Goal: Task Accomplishment & Management: Manage account settings

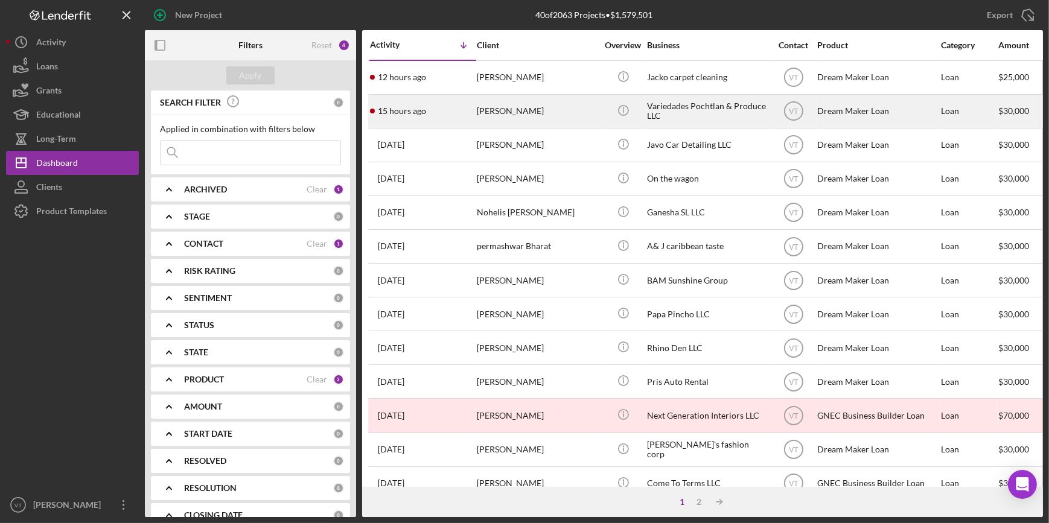
click at [489, 112] on div "[PERSON_NAME]" at bounding box center [537, 111] width 121 height 32
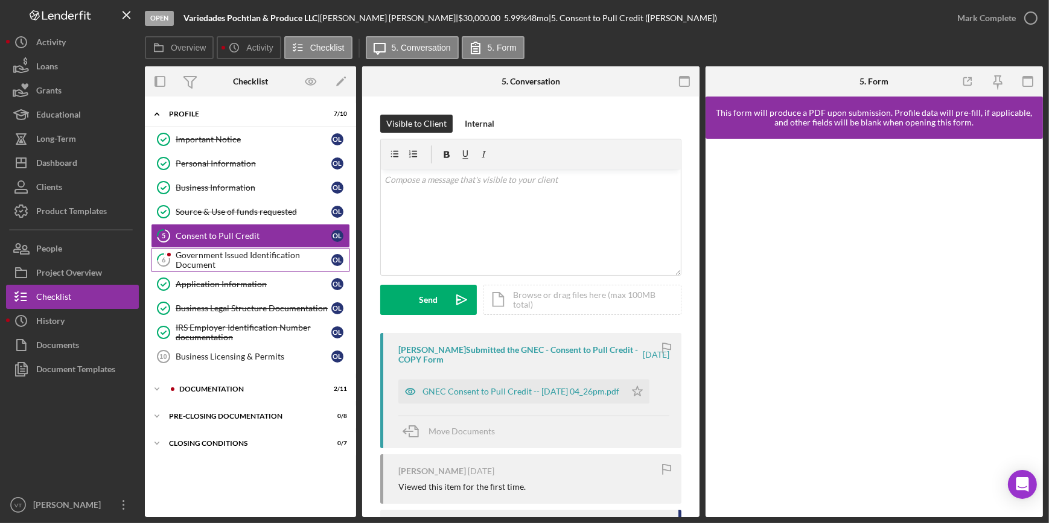
click at [222, 258] on div "Government Issued Identification Document" at bounding box center [254, 260] width 156 height 19
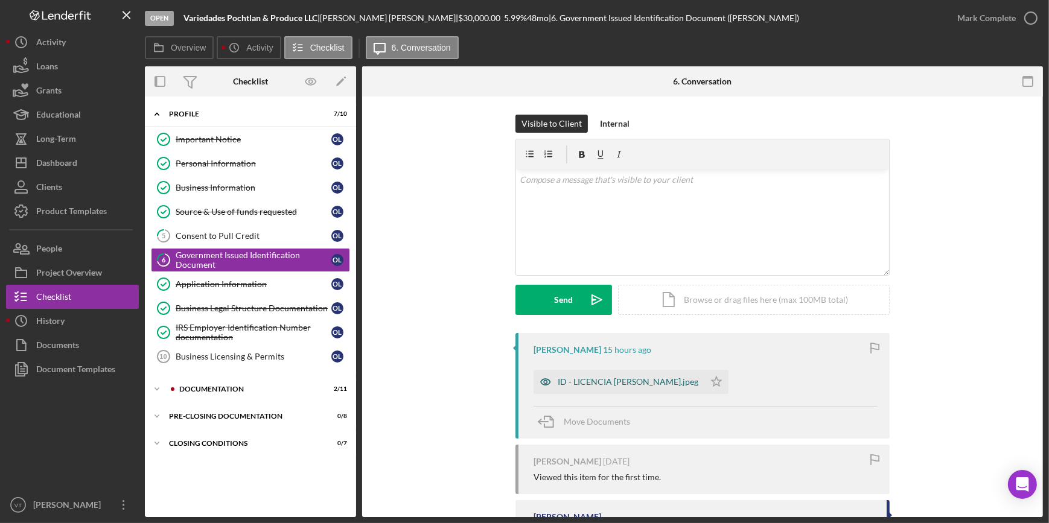
click at [585, 381] on div "ID - LICENCIA [PERSON_NAME].jpeg" at bounding box center [628, 382] width 141 height 10
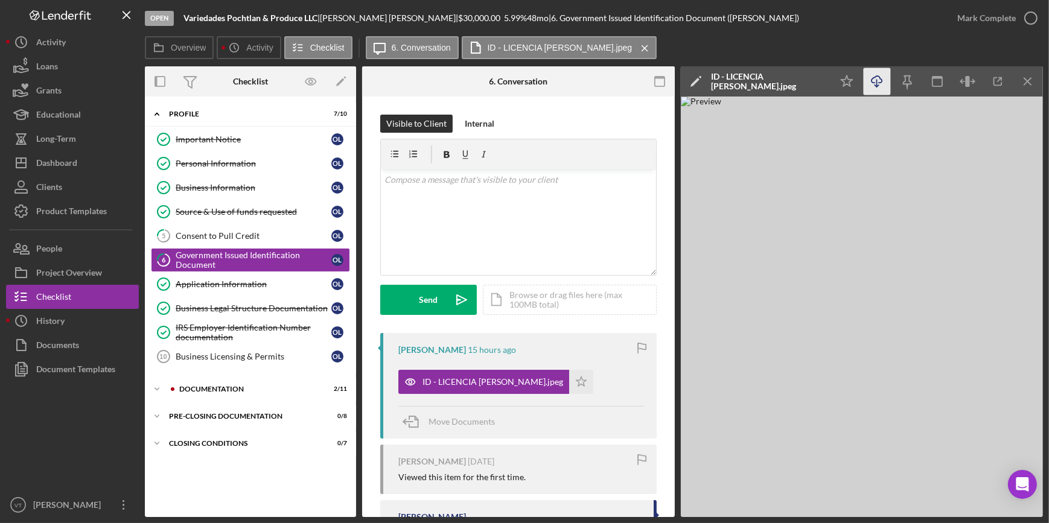
click at [876, 72] on icon "Icon/Download" at bounding box center [877, 81] width 27 height 27
click at [1000, 24] on div "Mark Complete" at bounding box center [986, 18] width 59 height 24
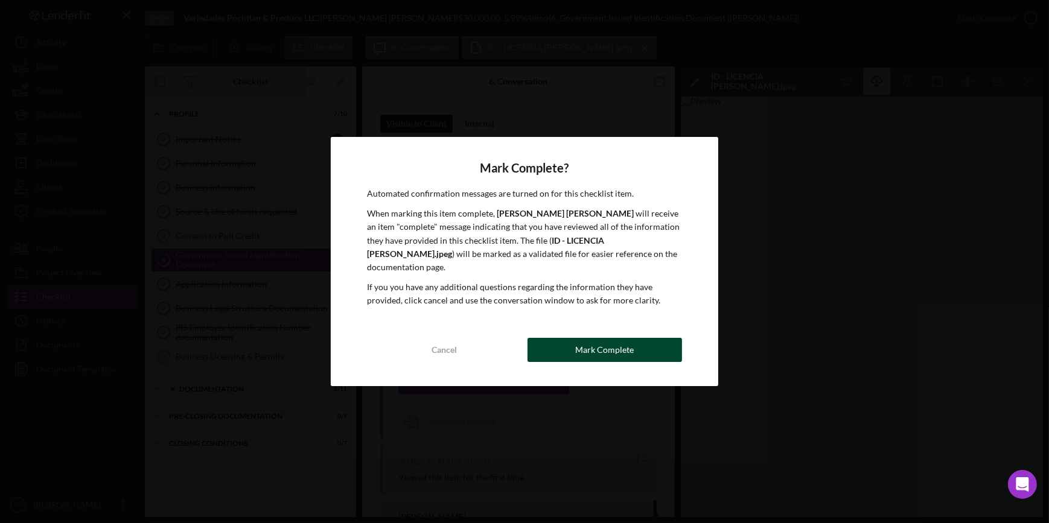
click at [586, 340] on div "Mark Complete" at bounding box center [604, 350] width 59 height 24
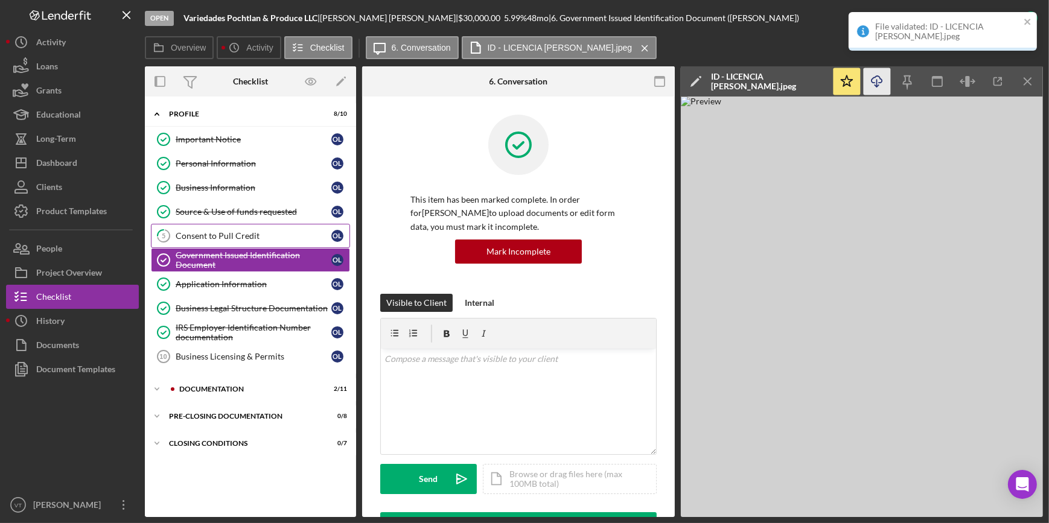
click at [225, 231] on div "Consent to Pull Credit" at bounding box center [254, 236] width 156 height 10
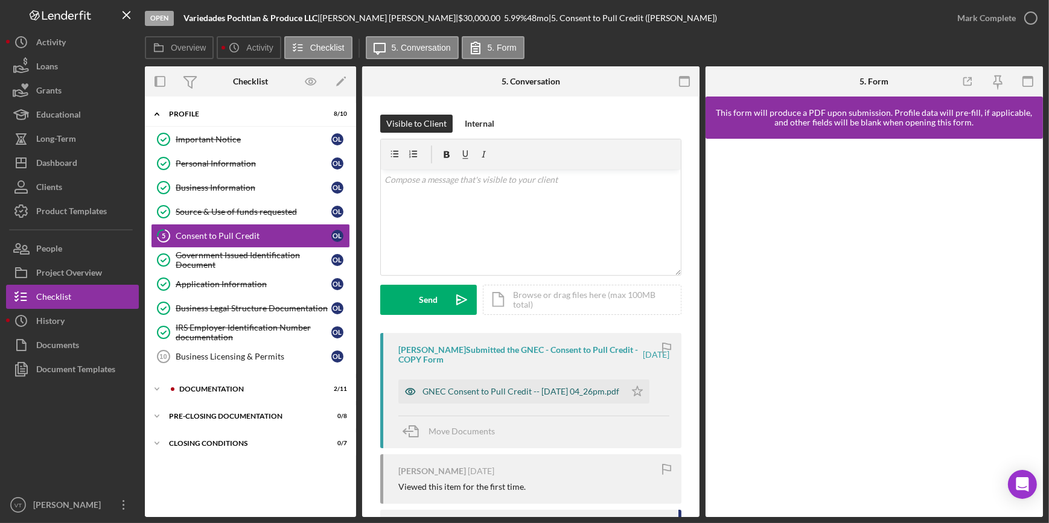
click at [496, 395] on div "GNEC Consent to Pull Credit -- [DATE] 04_26pm.pdf" at bounding box center [521, 392] width 197 height 10
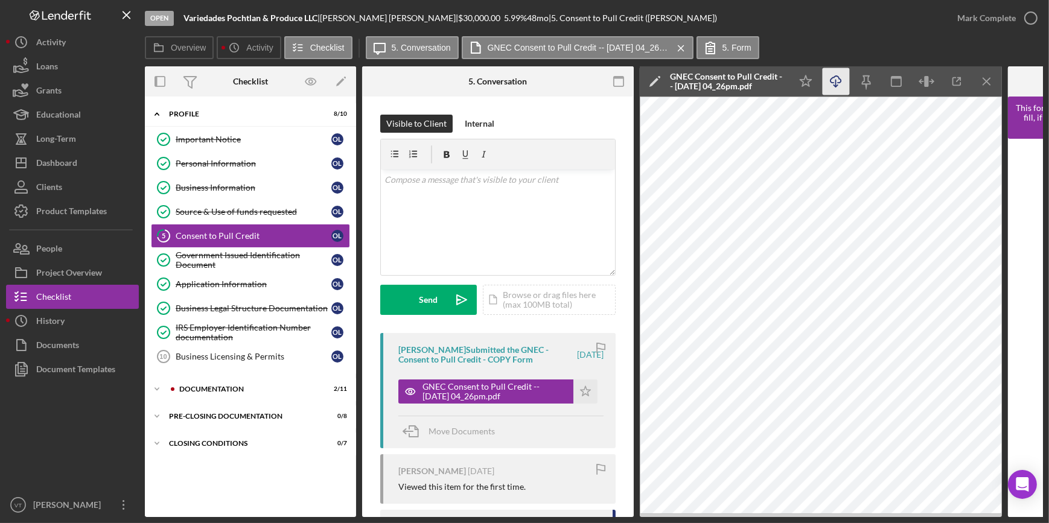
click at [831, 78] on icon "button" at bounding box center [836, 79] width 10 height 7
click at [973, 21] on div "Mark Complete" at bounding box center [986, 18] width 59 height 24
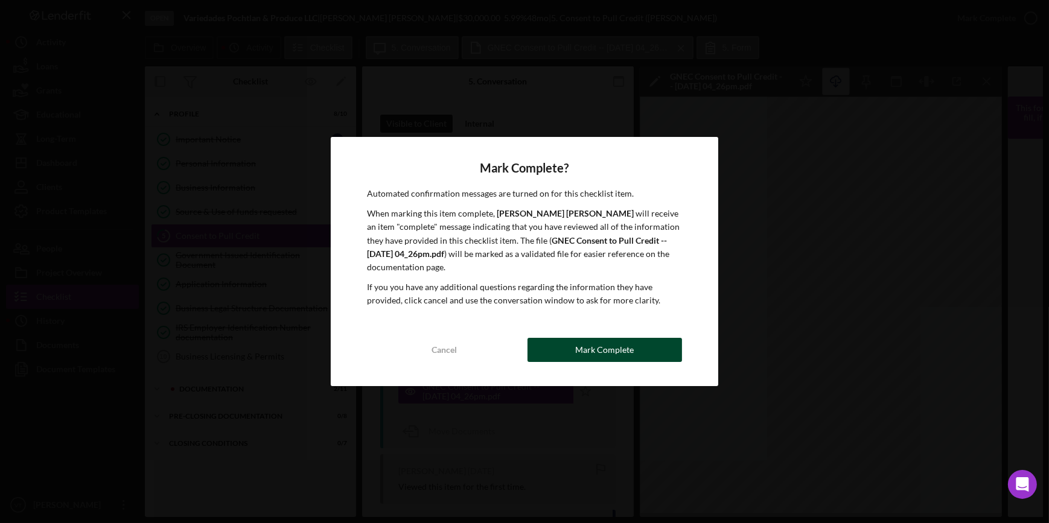
click at [608, 354] on div "Mark Complete" at bounding box center [604, 350] width 59 height 24
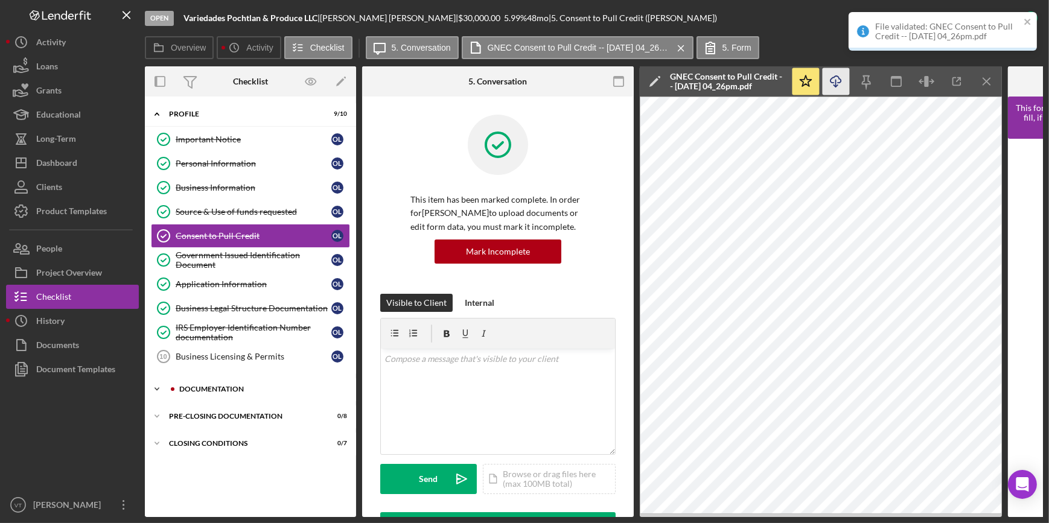
click at [159, 386] on icon "Icon/Expander" at bounding box center [157, 389] width 24 height 24
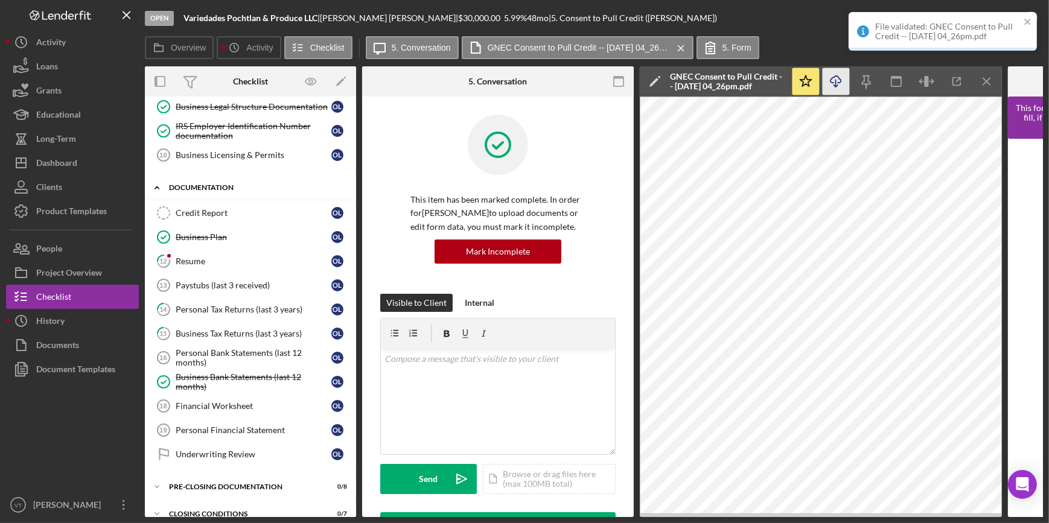
scroll to position [217, 0]
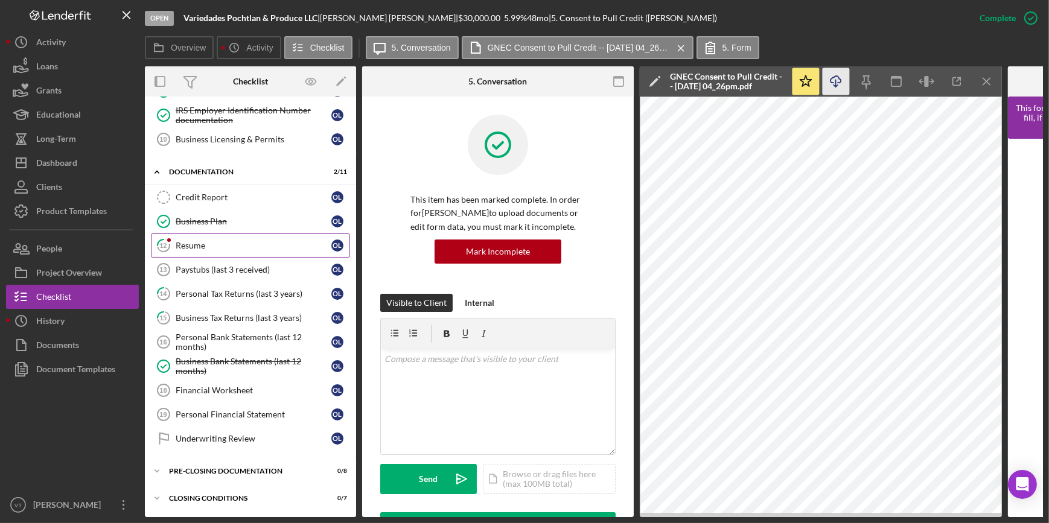
click at [189, 243] on div "Resume" at bounding box center [254, 246] width 156 height 10
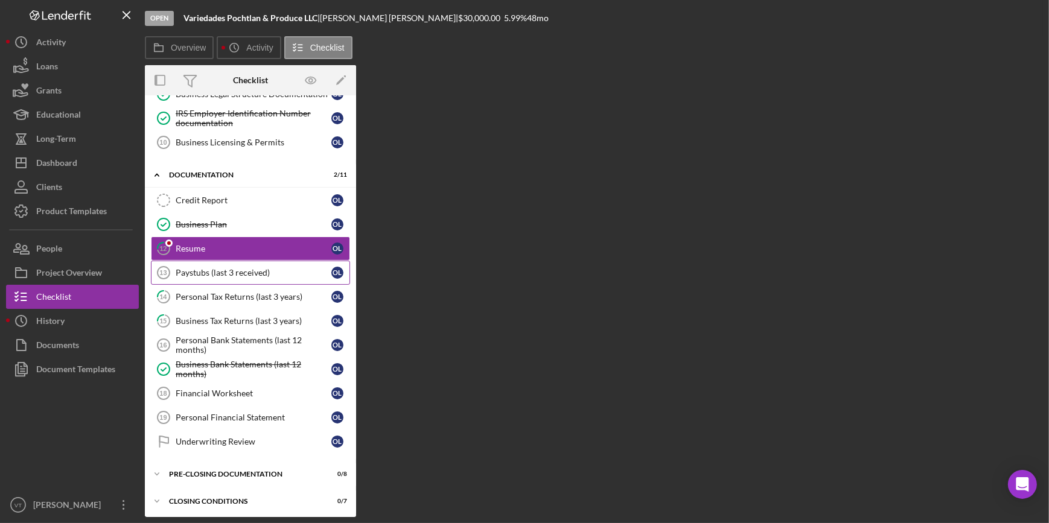
scroll to position [214, 0]
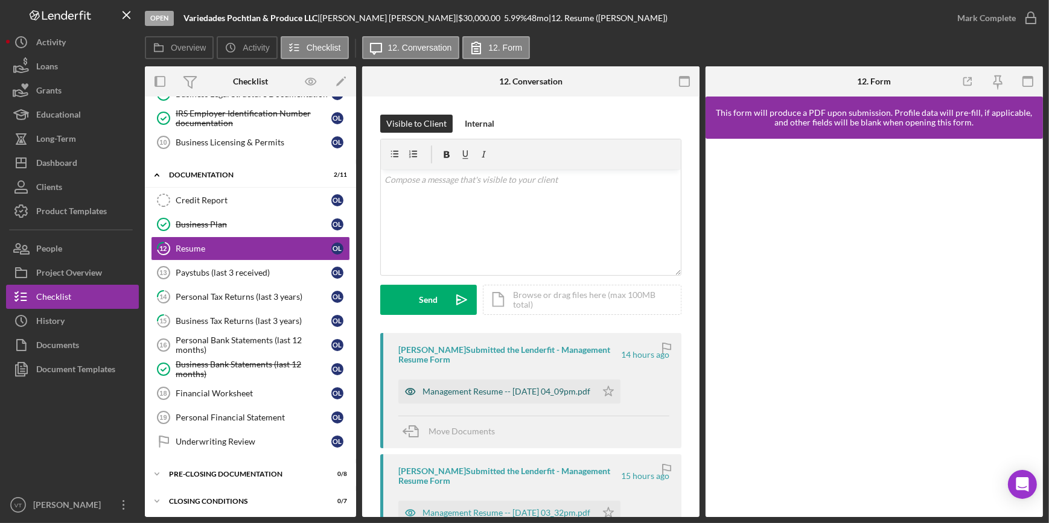
click at [465, 386] on div "Management Resume -- [DATE] 04_09pm.pdf" at bounding box center [497, 392] width 198 height 24
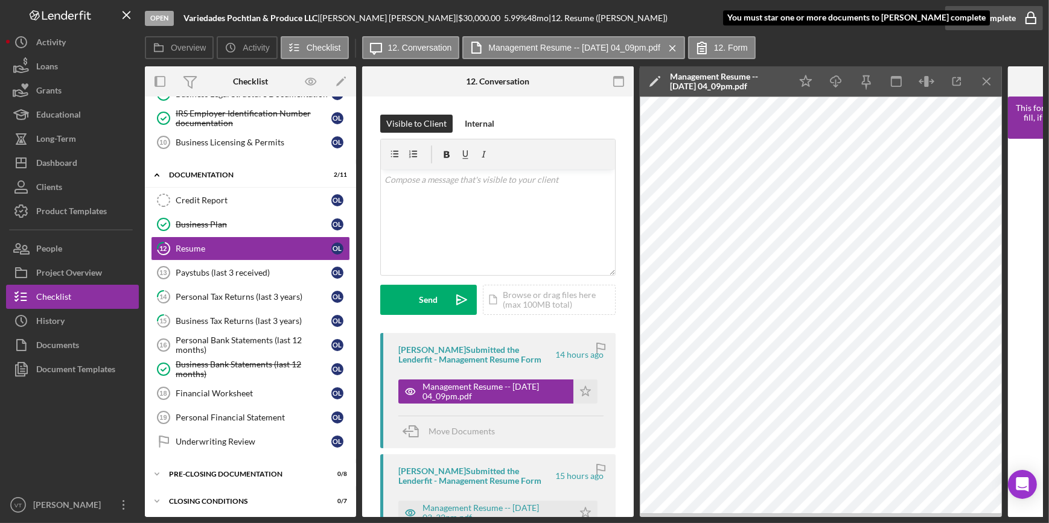
click at [998, 11] on div "Mark Complete" at bounding box center [986, 18] width 59 height 24
click at [582, 394] on polygon "button" at bounding box center [586, 391] width 10 height 10
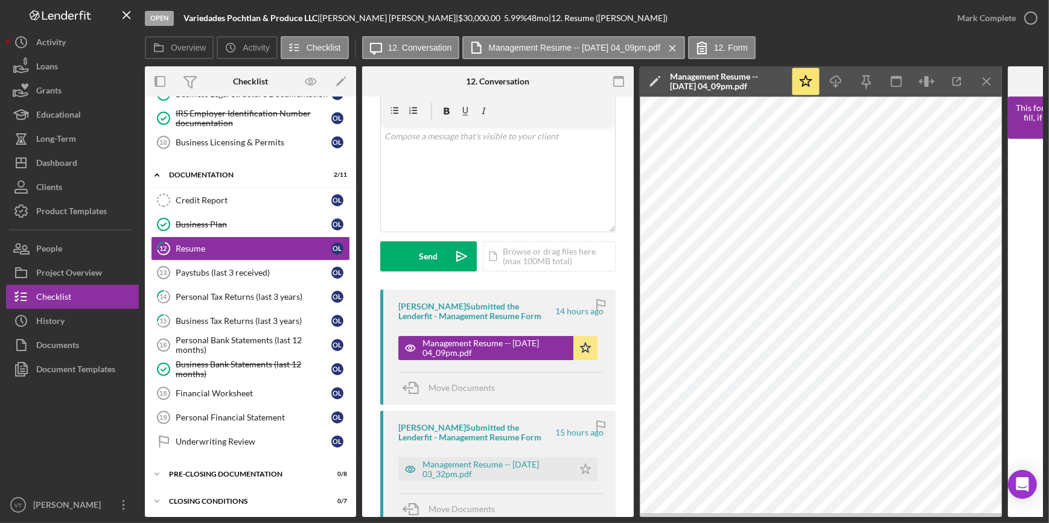
scroll to position [109, 0]
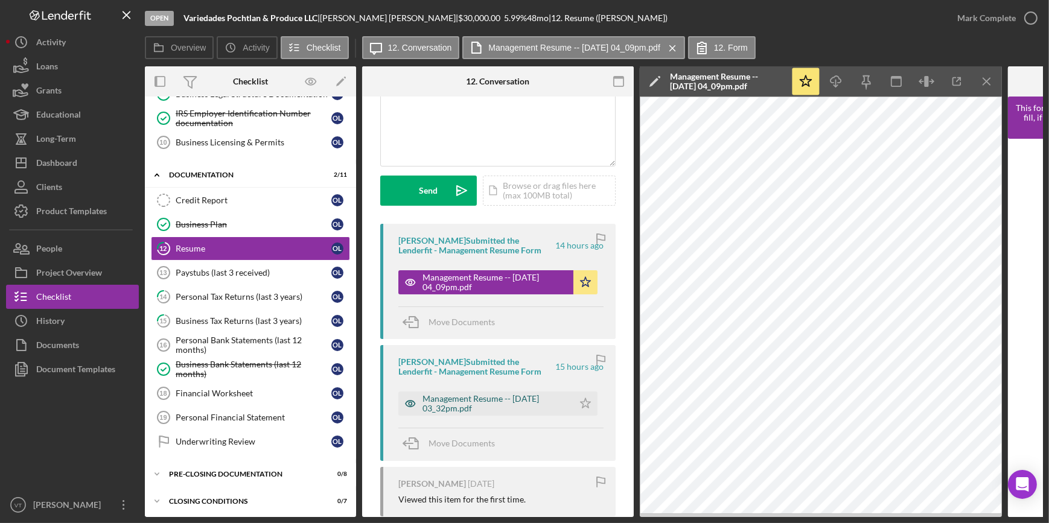
click at [496, 405] on div "Management Resume -- [DATE] 03_32pm.pdf" at bounding box center [495, 403] width 145 height 19
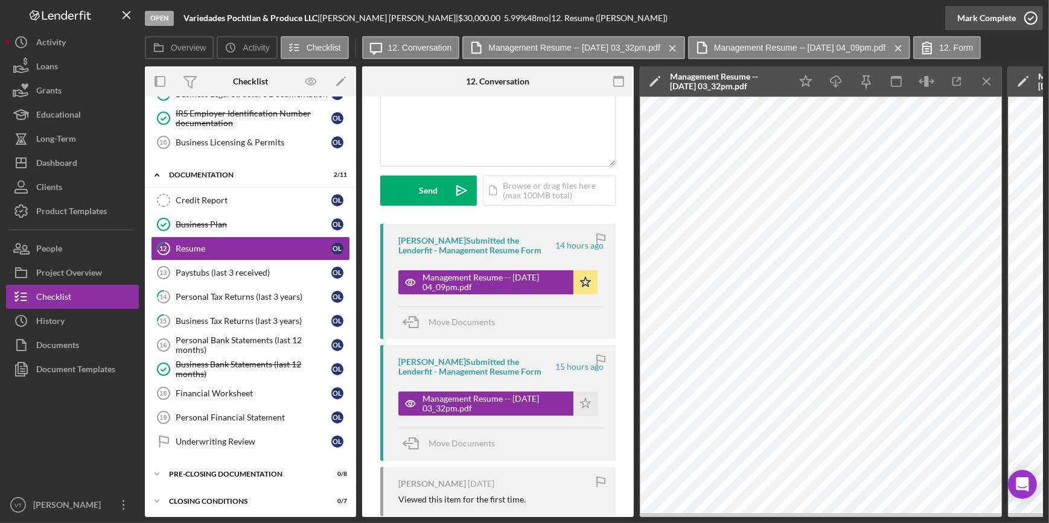
click at [972, 11] on div "Mark Complete" at bounding box center [986, 18] width 59 height 24
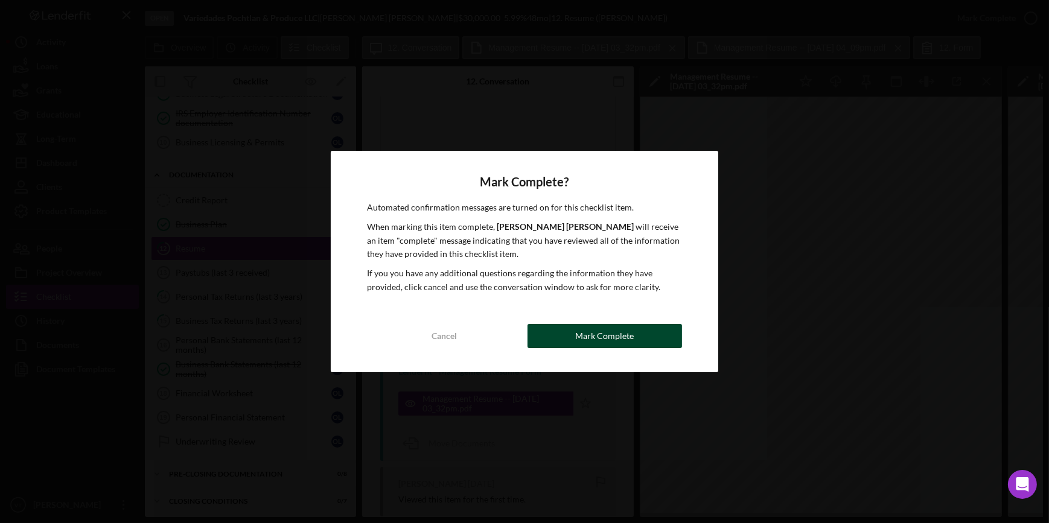
click at [540, 338] on button "Mark Complete" at bounding box center [605, 336] width 155 height 24
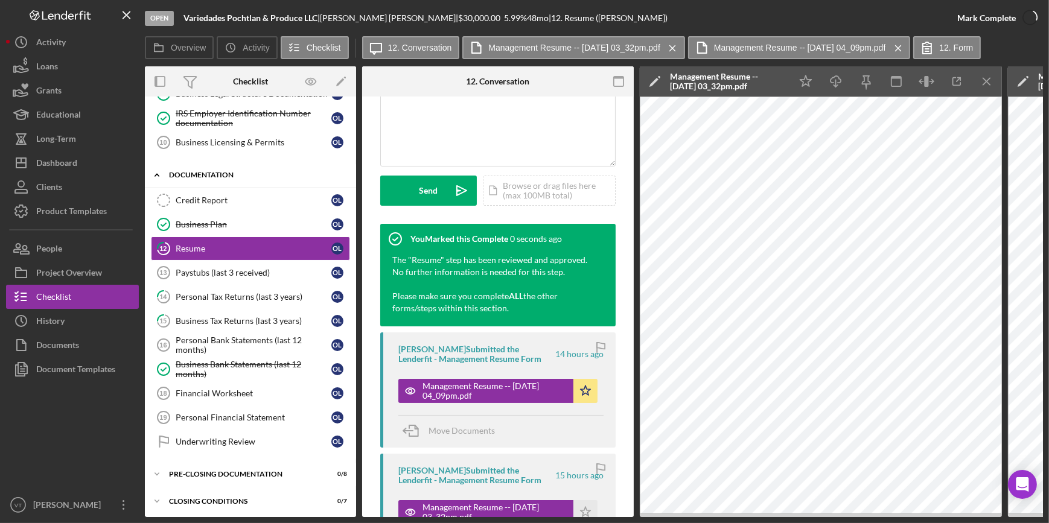
scroll to position [289, 0]
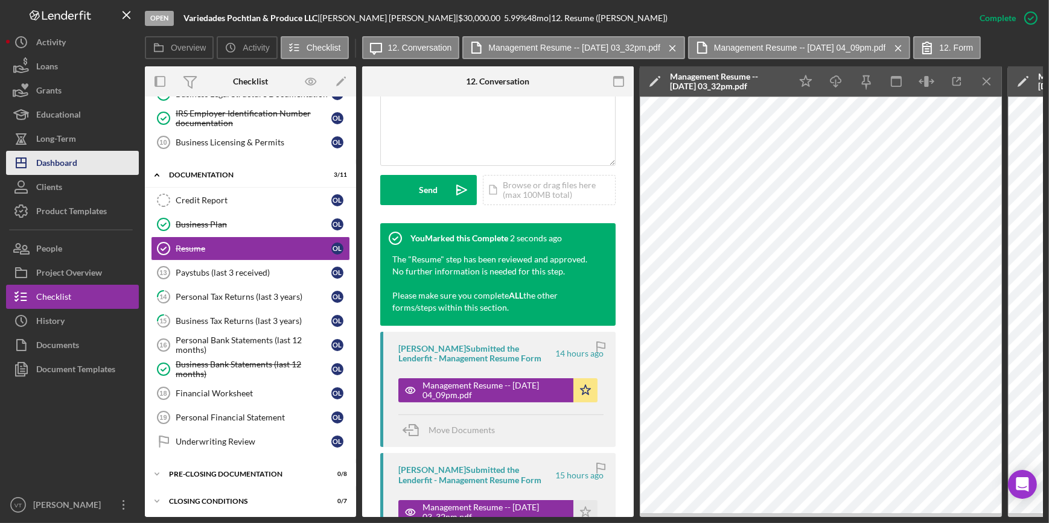
click at [77, 158] on div "Dashboard" at bounding box center [56, 164] width 41 height 27
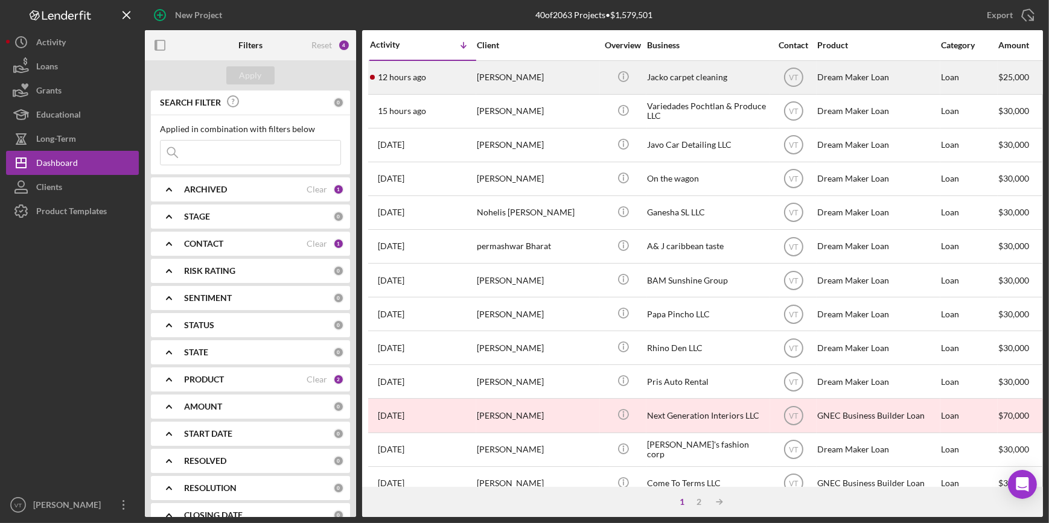
click at [546, 81] on div "[PERSON_NAME]" at bounding box center [537, 78] width 121 height 32
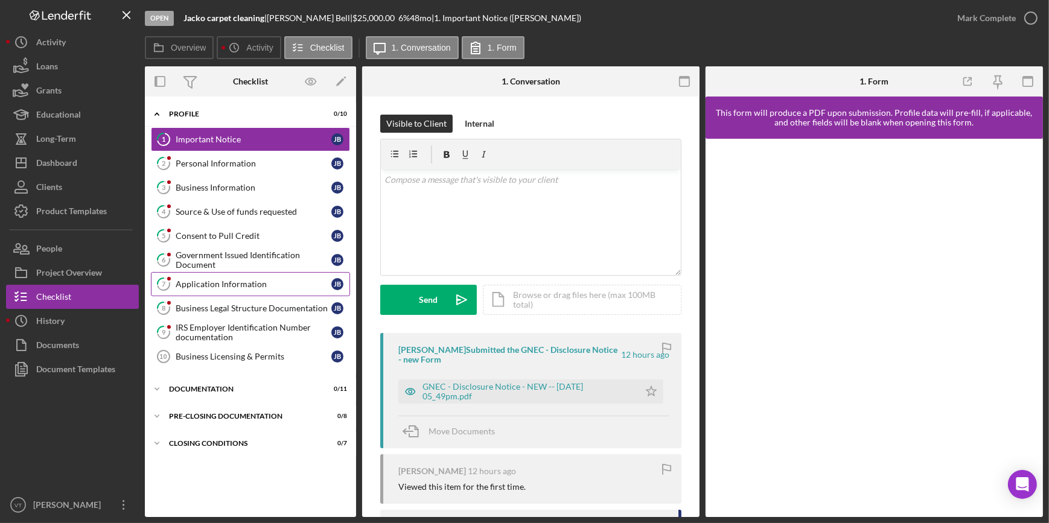
click at [231, 283] on div "Application Information" at bounding box center [254, 284] width 156 height 10
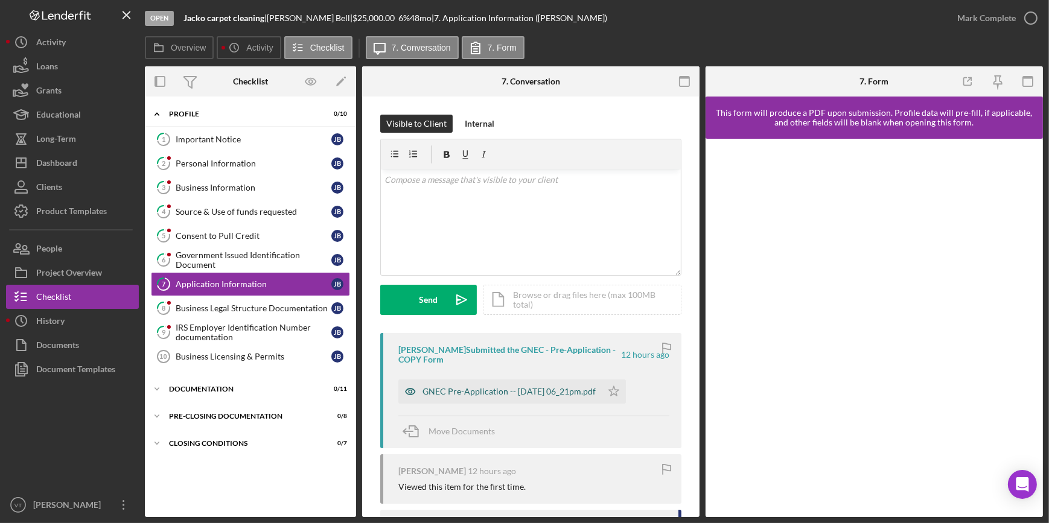
click at [514, 388] on div "GNEC Pre-Application -- [DATE] 06_21pm.pdf" at bounding box center [509, 392] width 173 height 10
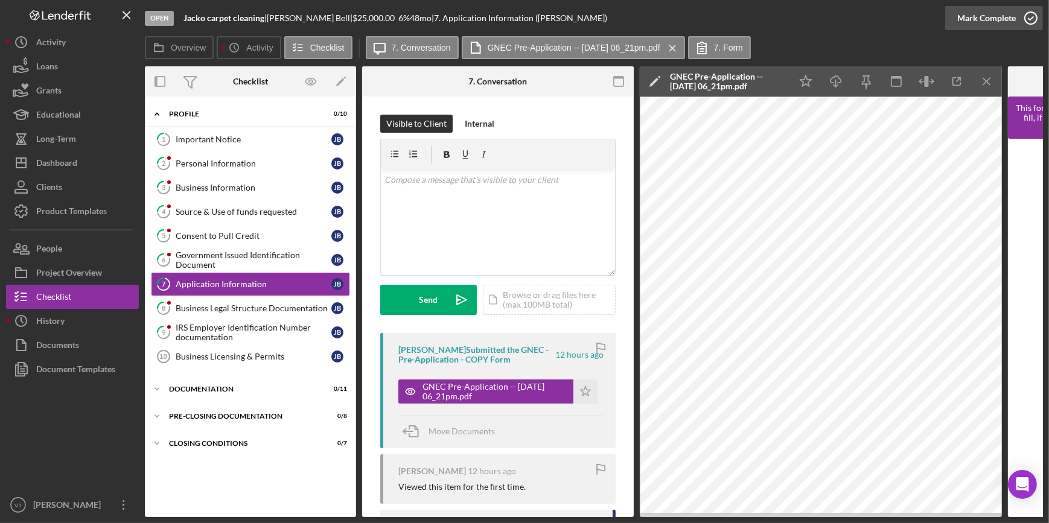
click at [989, 18] on div "Mark Complete" at bounding box center [986, 18] width 59 height 24
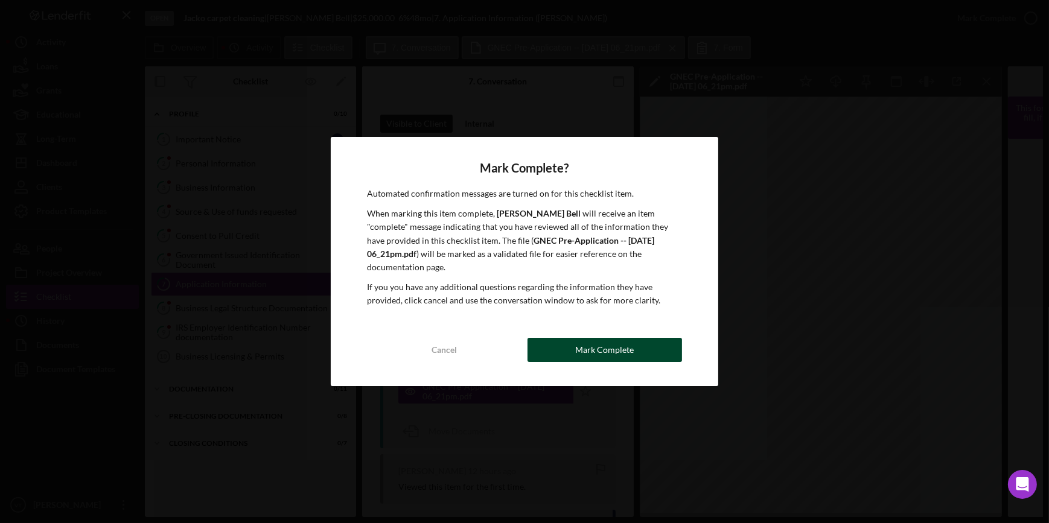
click at [604, 342] on div "Mark Complete" at bounding box center [604, 350] width 59 height 24
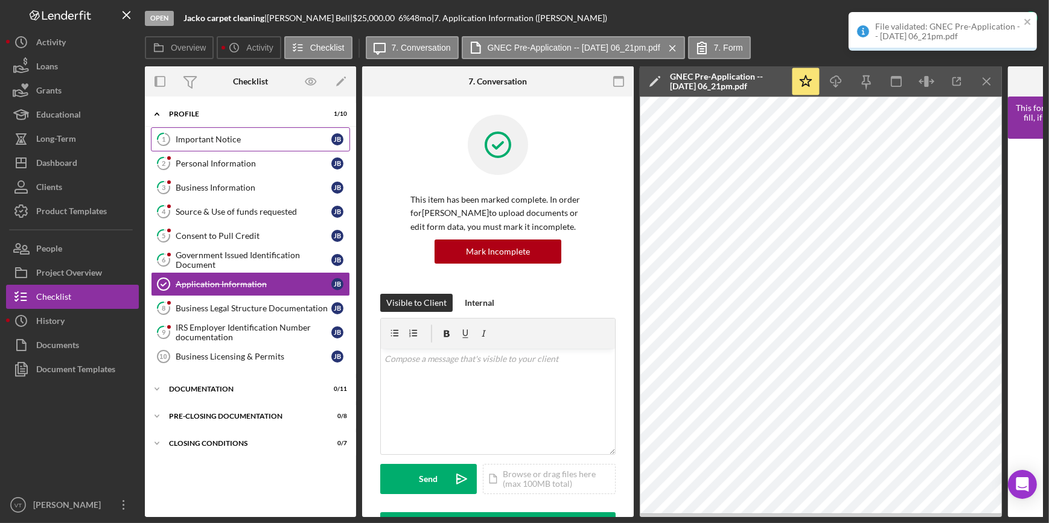
click at [207, 132] on link "1 Important Notice [PERSON_NAME]" at bounding box center [250, 139] width 199 height 24
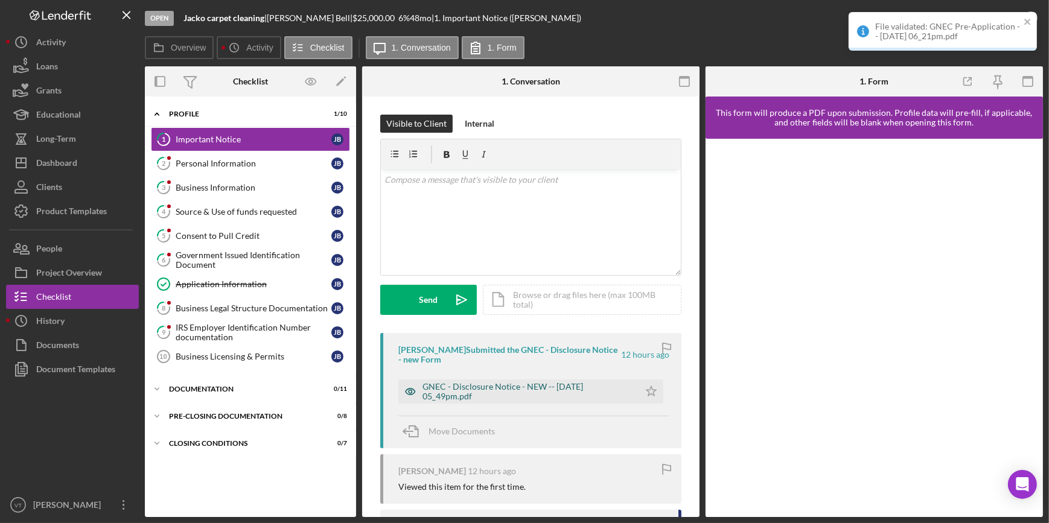
click at [498, 389] on div "GNEC - Disclosure Notice - NEW -- [DATE] 05_49pm.pdf" at bounding box center [528, 391] width 211 height 19
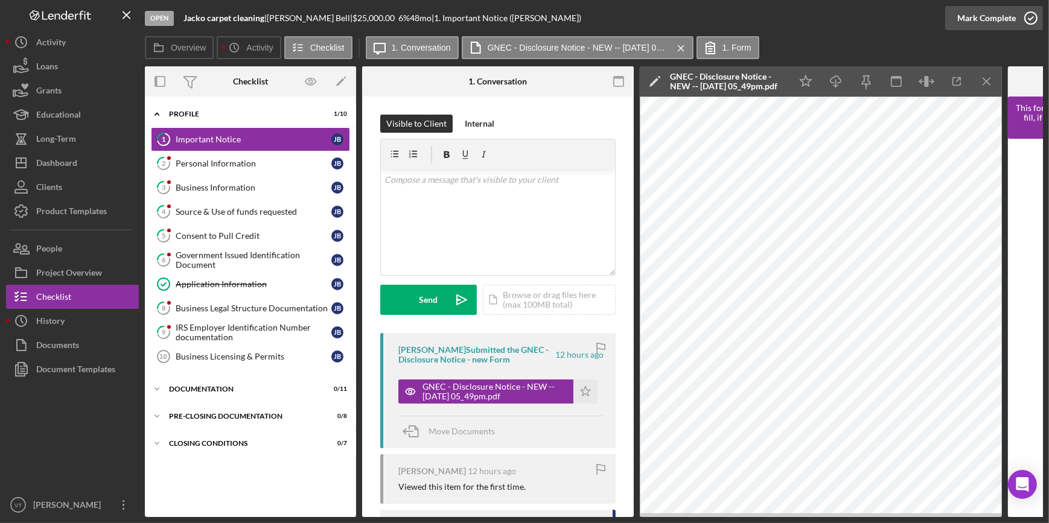
click at [968, 16] on div "Mark Complete" at bounding box center [986, 18] width 59 height 24
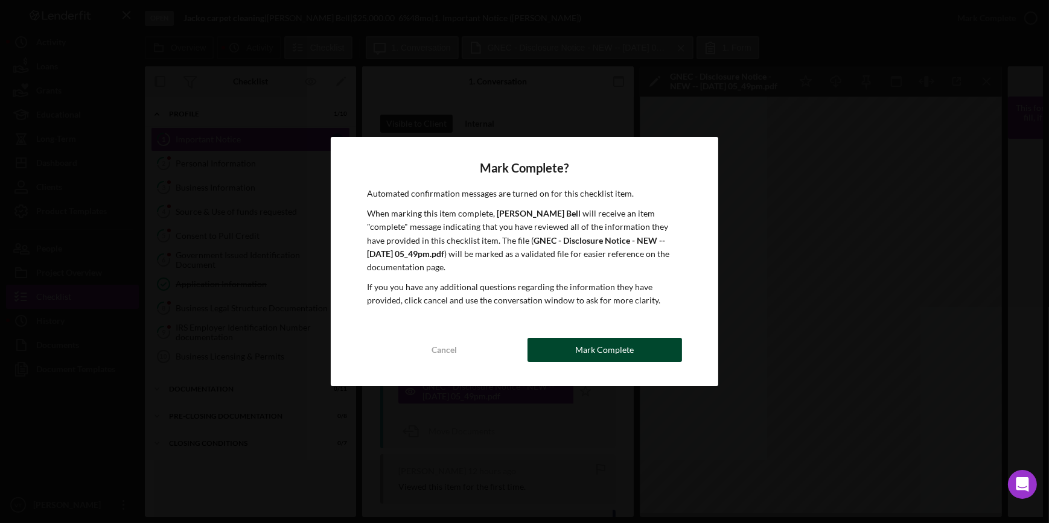
click at [620, 344] on div "Mark Complete" at bounding box center [604, 350] width 59 height 24
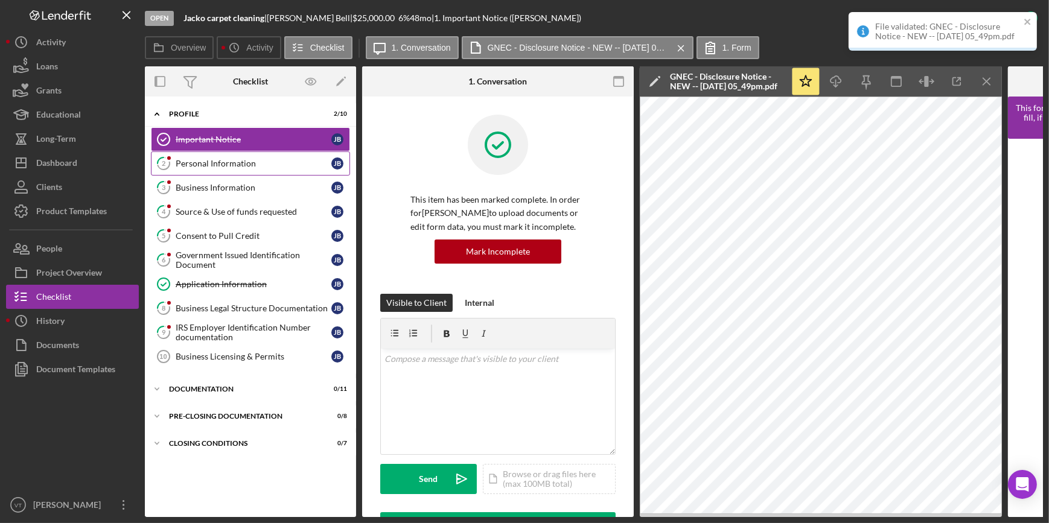
click at [205, 159] on div "Personal Information" at bounding box center [254, 164] width 156 height 10
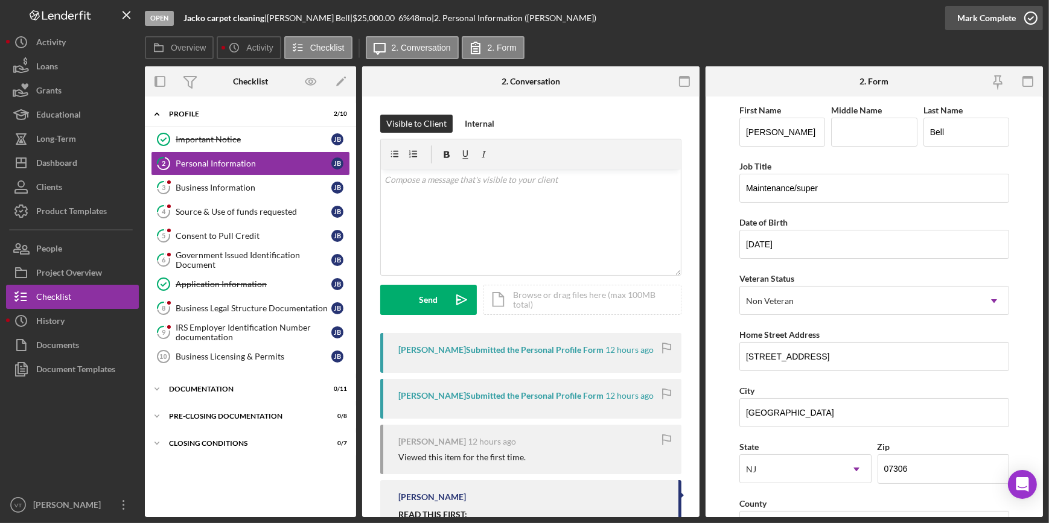
click at [966, 21] on div "Mark Complete" at bounding box center [986, 18] width 59 height 24
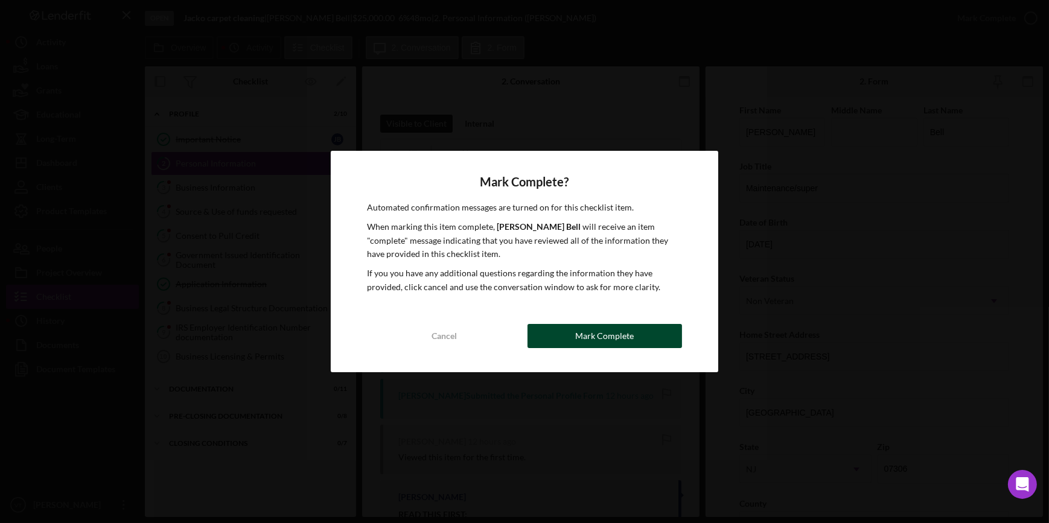
click at [643, 334] on button "Mark Complete" at bounding box center [605, 336] width 155 height 24
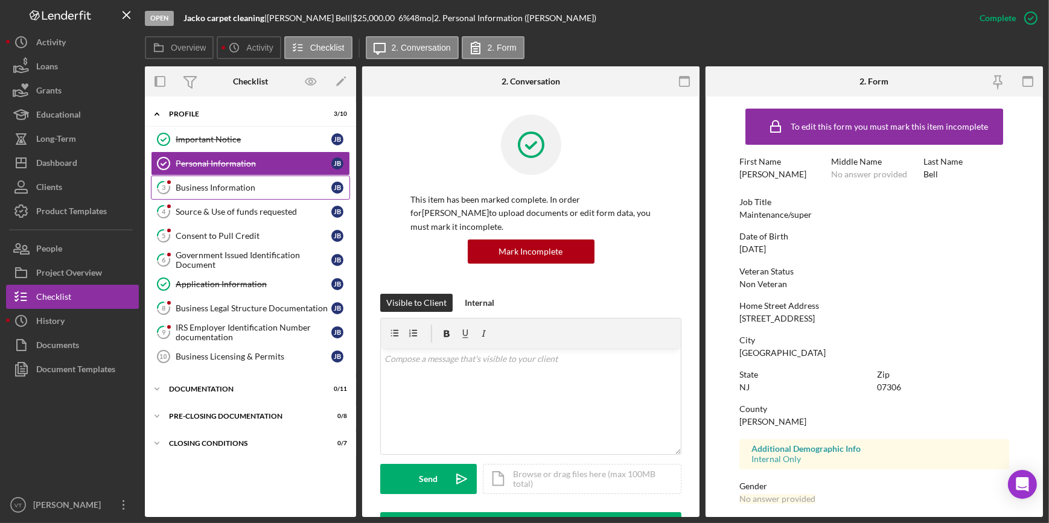
click at [232, 184] on div "Business Information" at bounding box center [254, 188] width 156 height 10
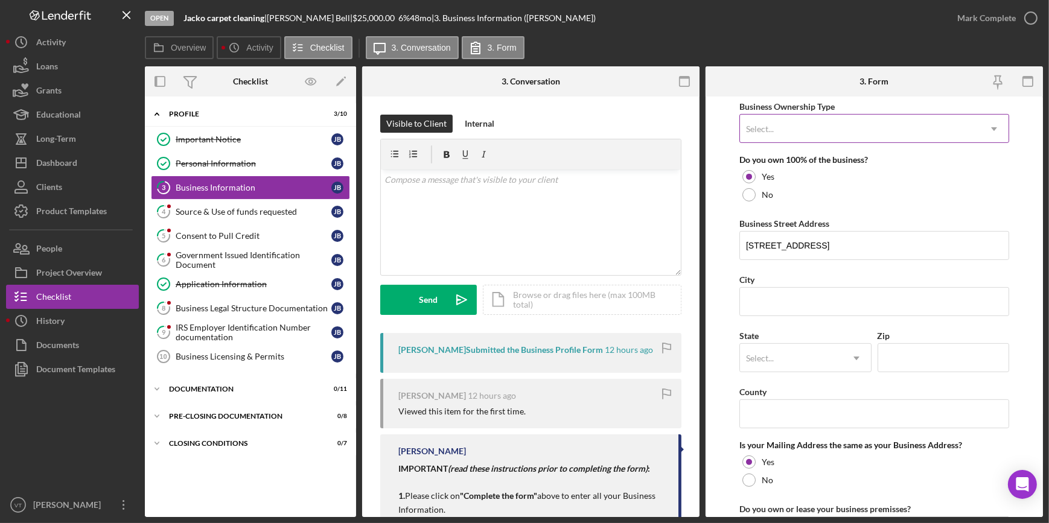
scroll to position [384, 0]
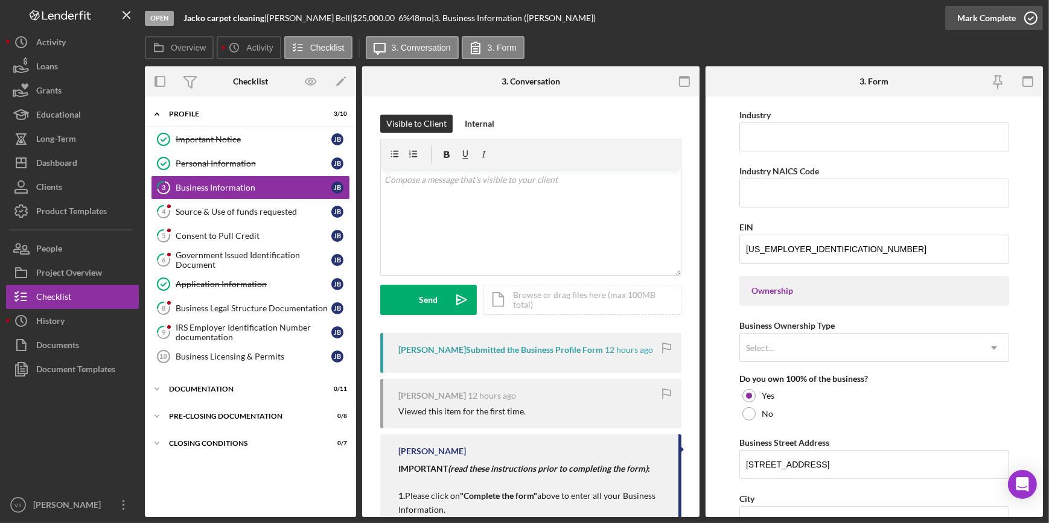
click at [975, 24] on div "Mark Complete" at bounding box center [986, 18] width 59 height 24
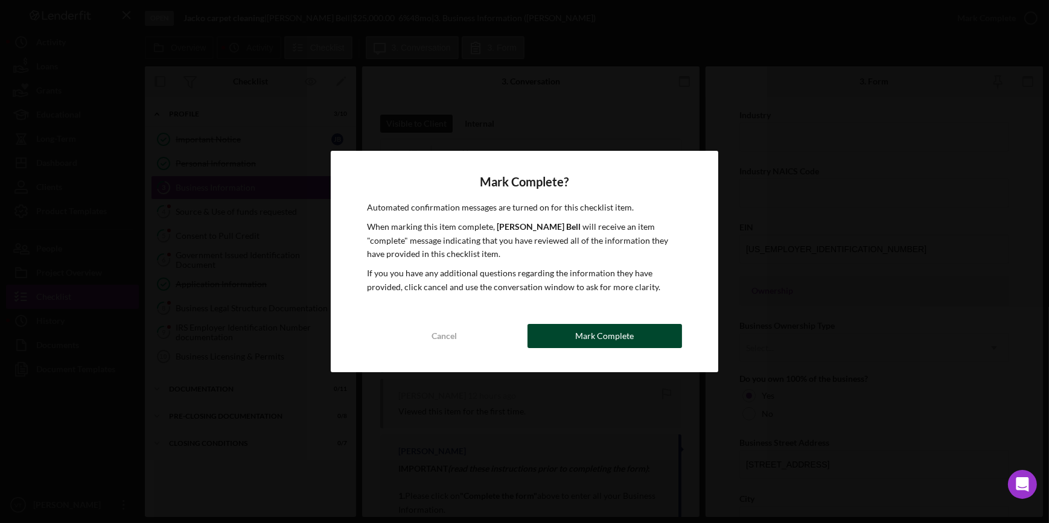
click at [635, 339] on button "Mark Complete" at bounding box center [605, 336] width 155 height 24
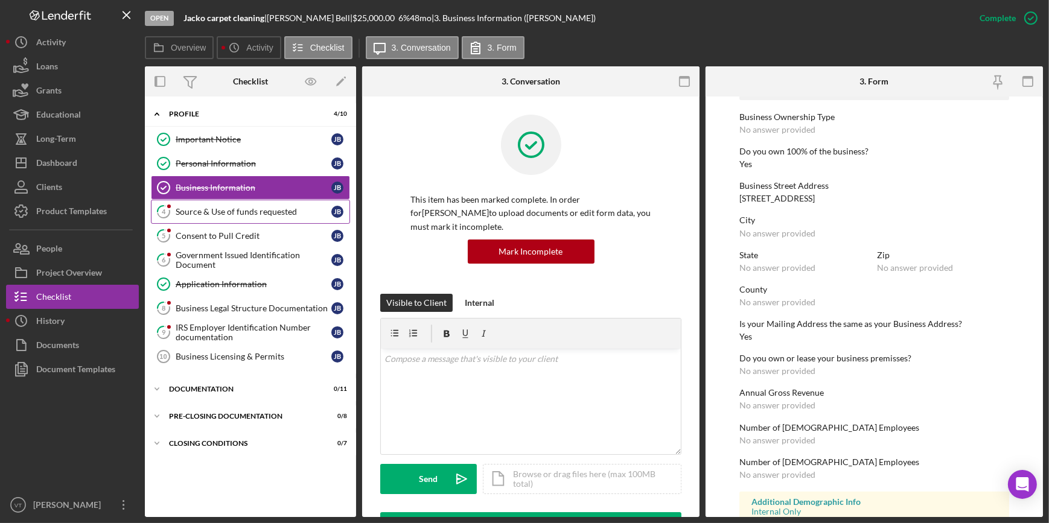
scroll to position [228, 0]
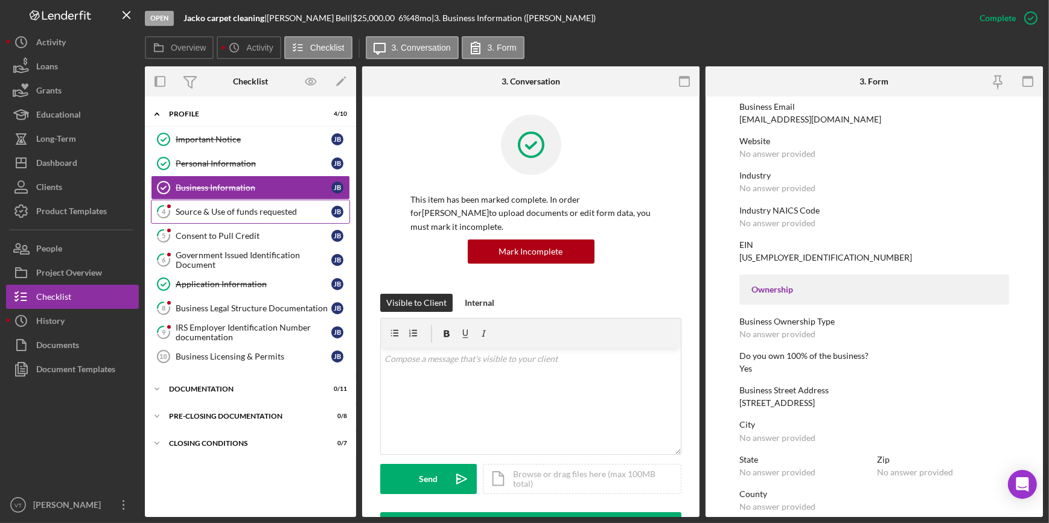
click at [240, 211] on div "Source & Use of funds requested" at bounding box center [254, 212] width 156 height 10
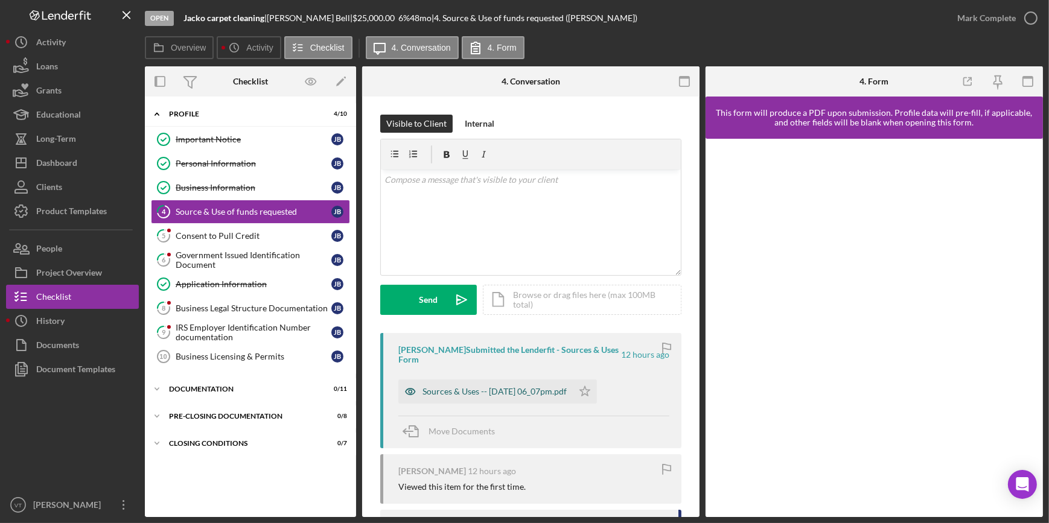
click at [464, 387] on div "Sources & Uses -- [DATE] 06_07pm.pdf" at bounding box center [495, 392] width 144 height 10
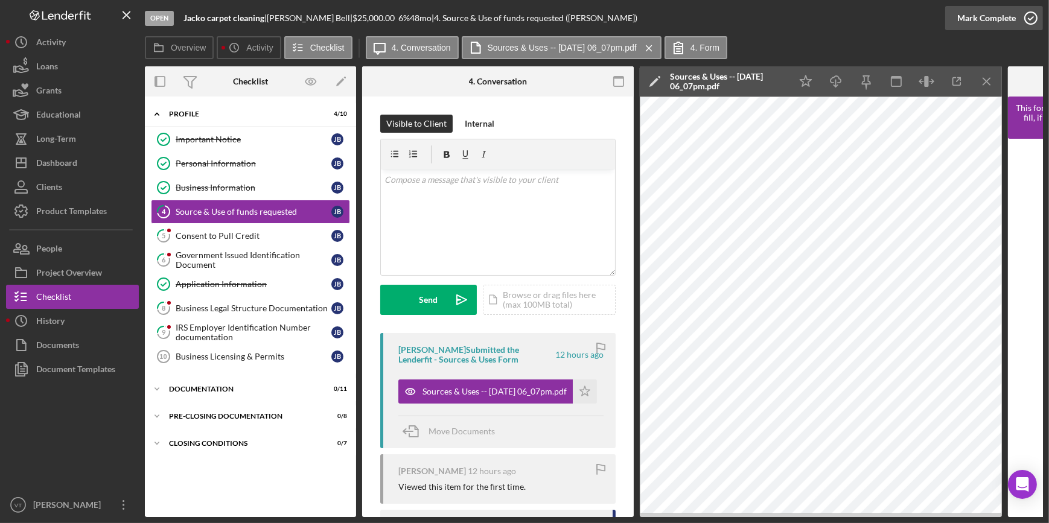
click at [954, 19] on button "Mark Complete" at bounding box center [994, 18] width 98 height 24
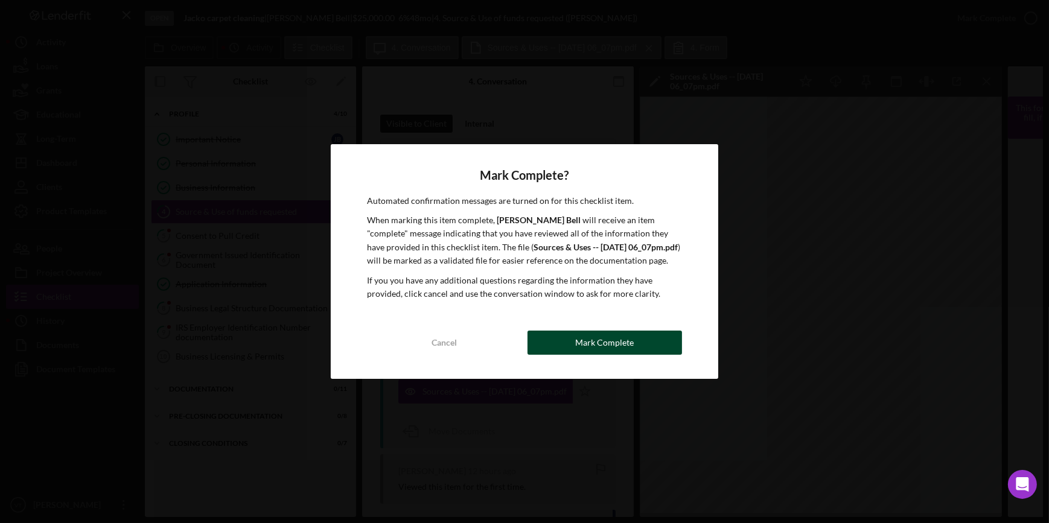
click at [598, 334] on div "Mark Complete" at bounding box center [604, 343] width 59 height 24
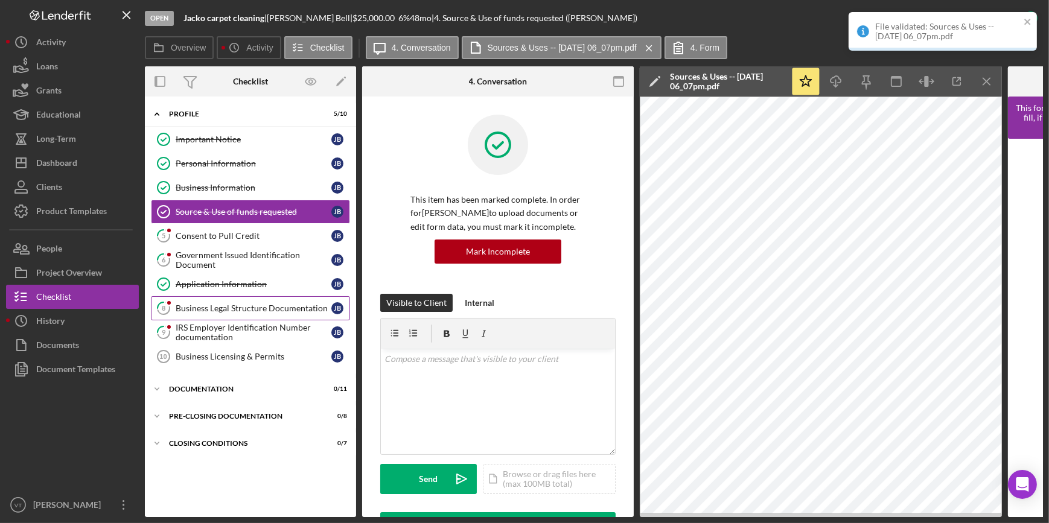
click at [205, 310] on div "Business Legal Structure Documentation" at bounding box center [254, 309] width 156 height 10
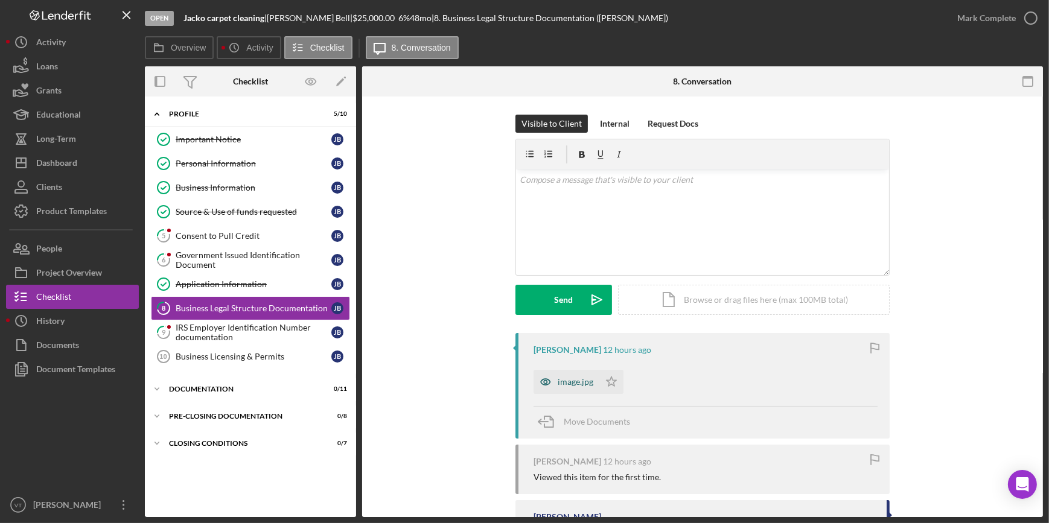
click at [566, 377] on div "image.jpg" at bounding box center [576, 382] width 36 height 10
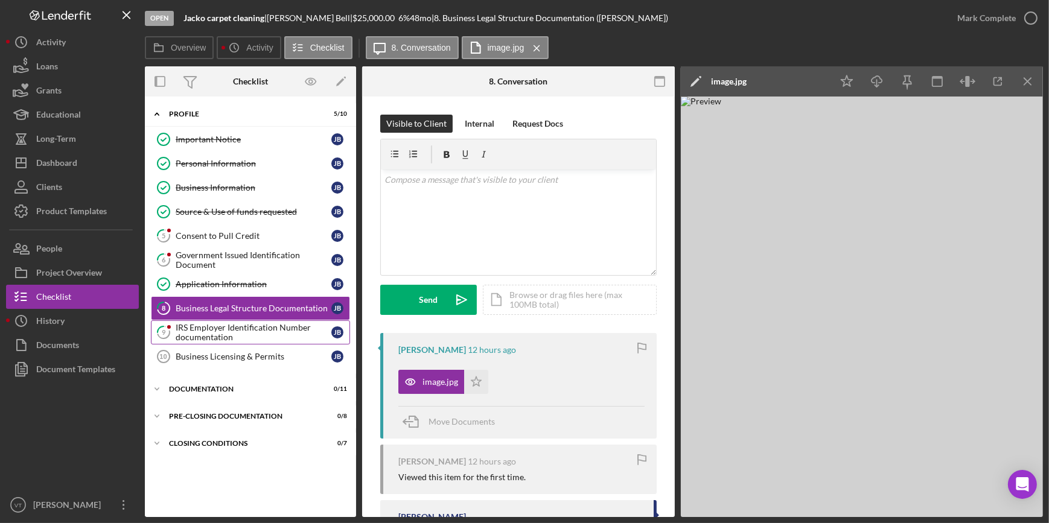
click at [237, 326] on div "IRS Employer Identification Number documentation" at bounding box center [254, 332] width 156 height 19
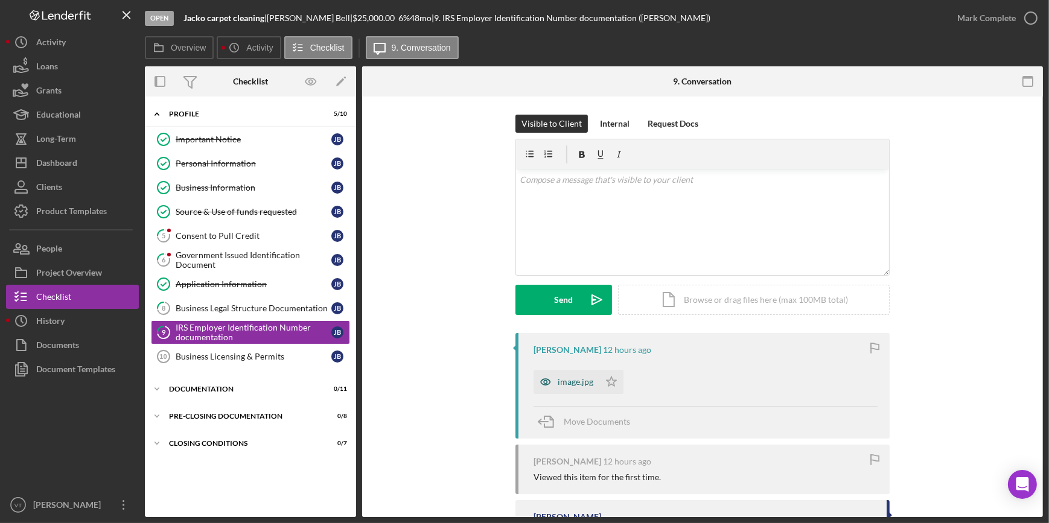
click at [534, 386] on icon "button" at bounding box center [546, 382] width 24 height 24
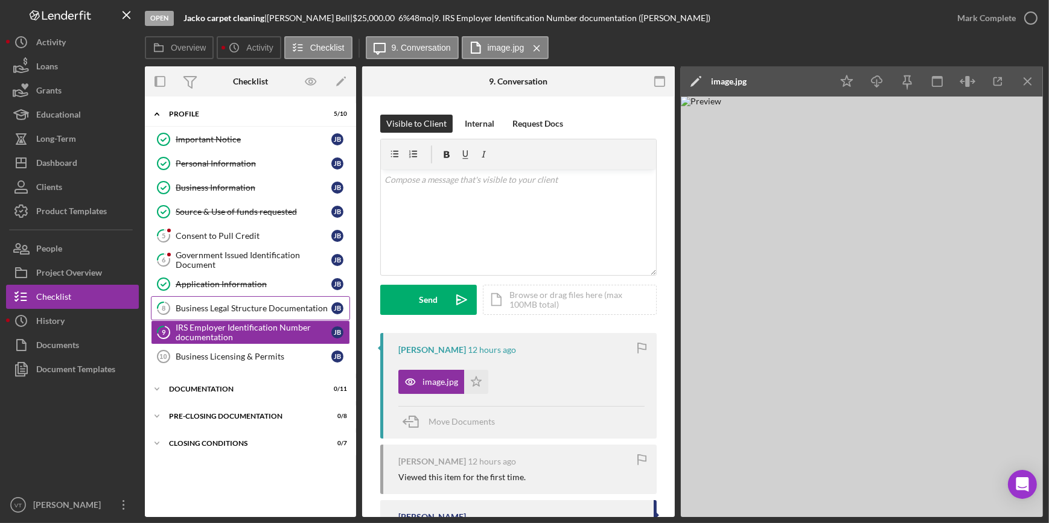
click at [191, 304] on div "Business Legal Structure Documentation" at bounding box center [254, 309] width 156 height 10
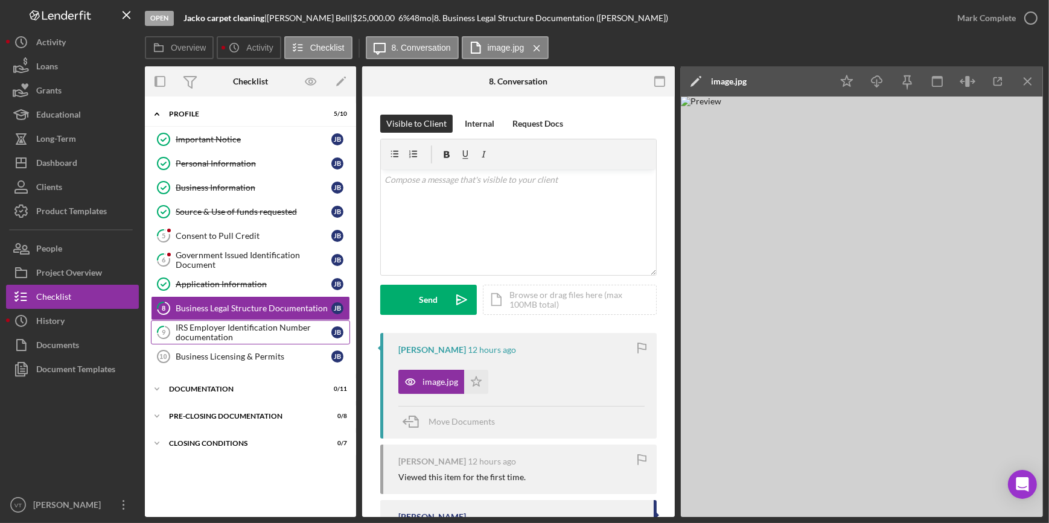
click at [255, 329] on div "IRS Employer Identification Number documentation" at bounding box center [254, 332] width 156 height 19
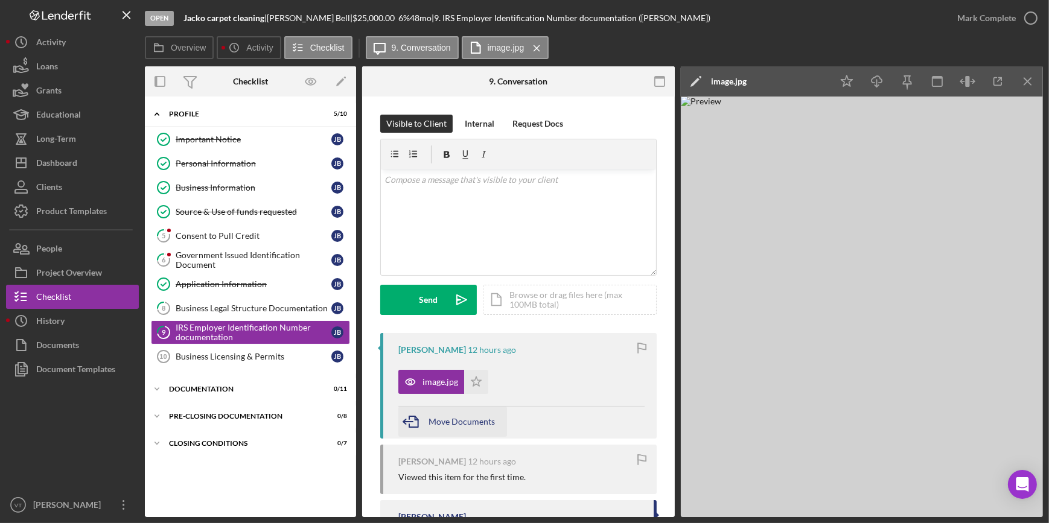
click at [441, 421] on span "Move Documents" at bounding box center [462, 422] width 66 height 10
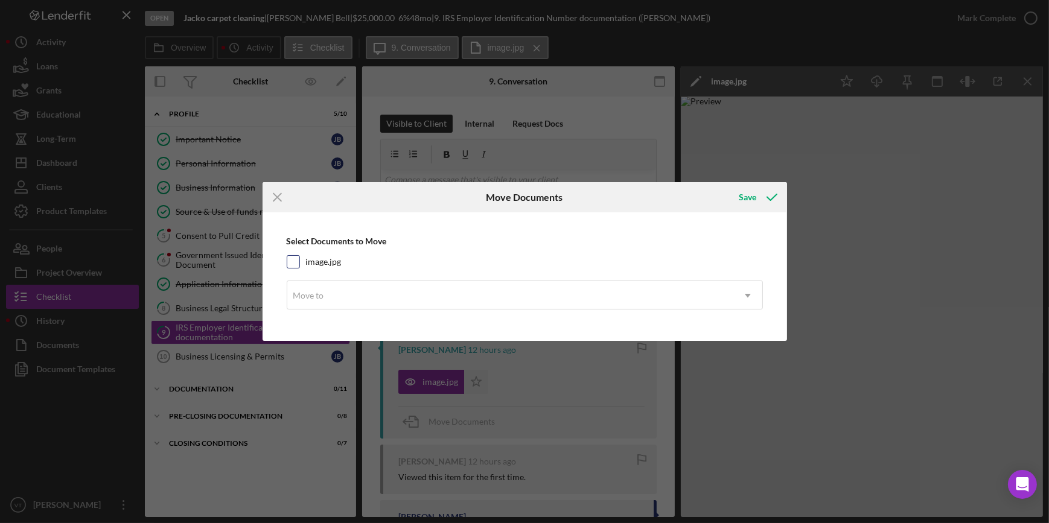
click at [291, 264] on input "image.jpg" at bounding box center [293, 262] width 12 height 12
checkbox input "true"
click at [404, 291] on div "Move to" at bounding box center [510, 296] width 446 height 28
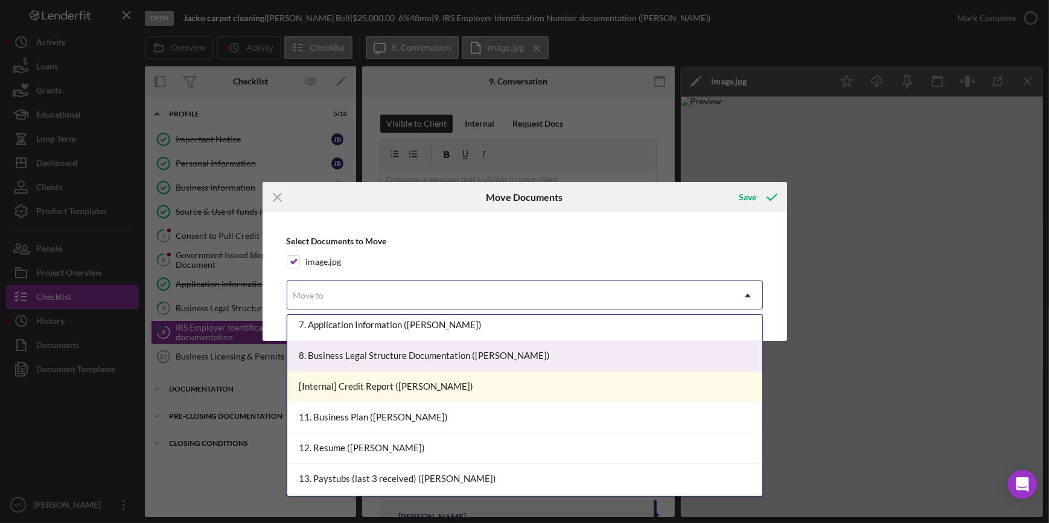
scroll to position [164, 0]
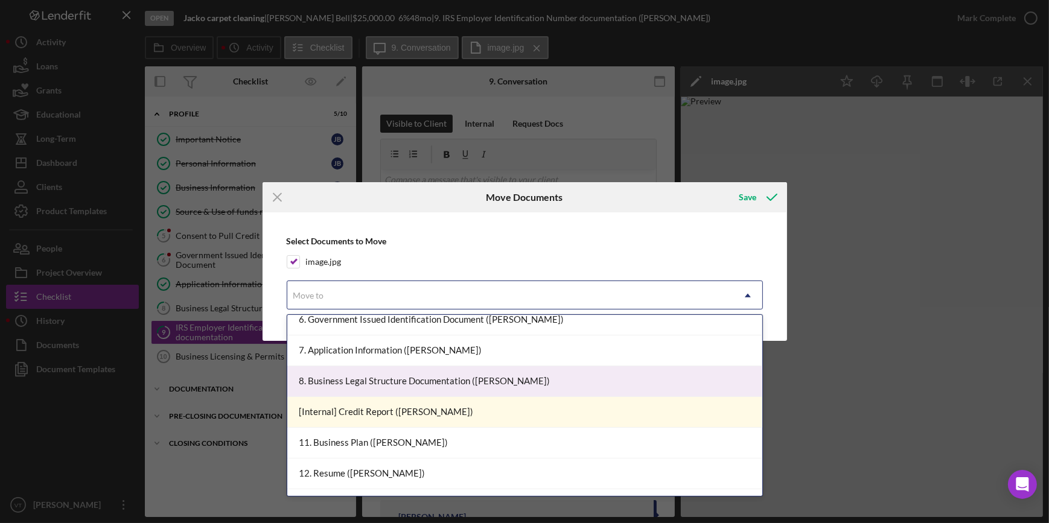
click at [429, 385] on div "8. Business Legal Structure Documentation ([PERSON_NAME])" at bounding box center [524, 381] width 475 height 31
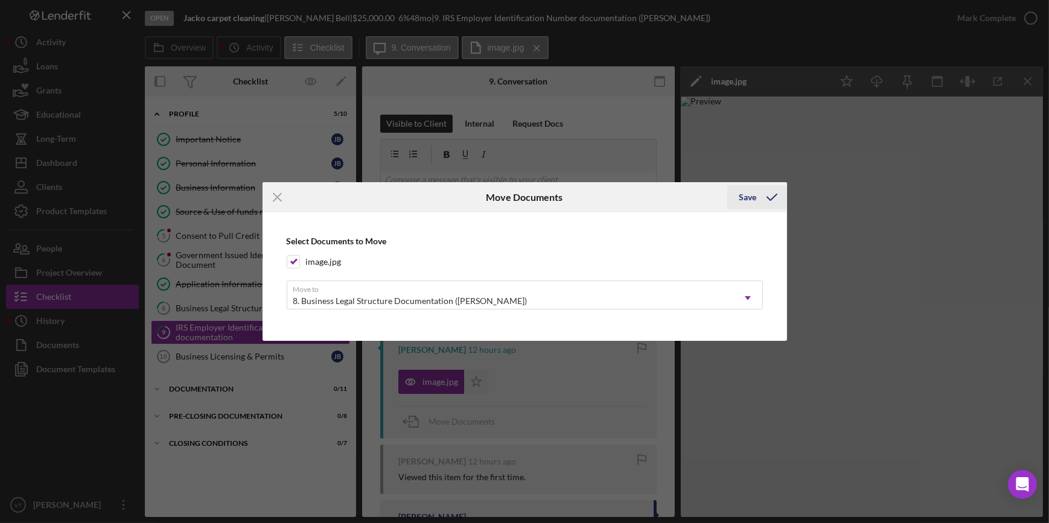
click at [753, 195] on div "Save" at bounding box center [748, 197] width 18 height 24
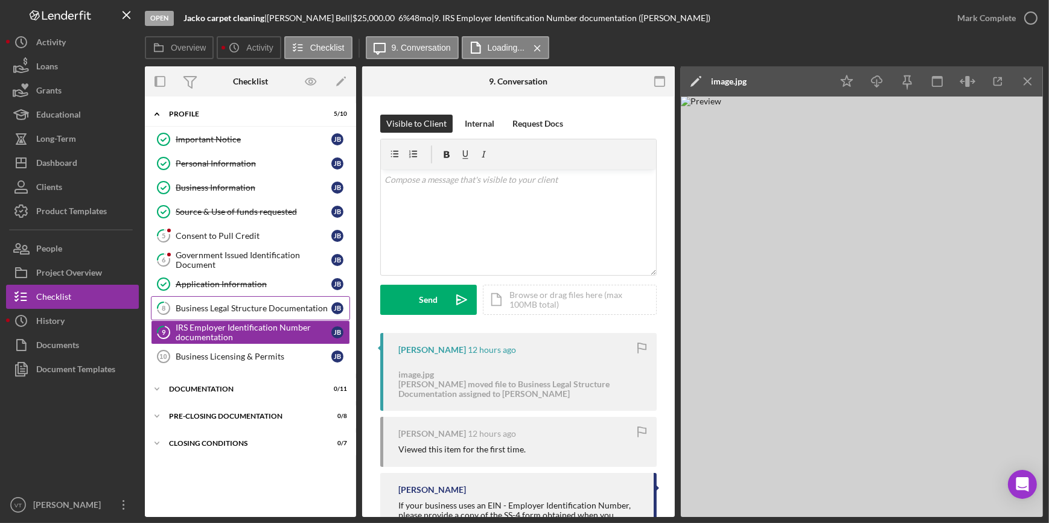
click at [273, 308] on div "Business Legal Structure Documentation" at bounding box center [254, 309] width 156 height 10
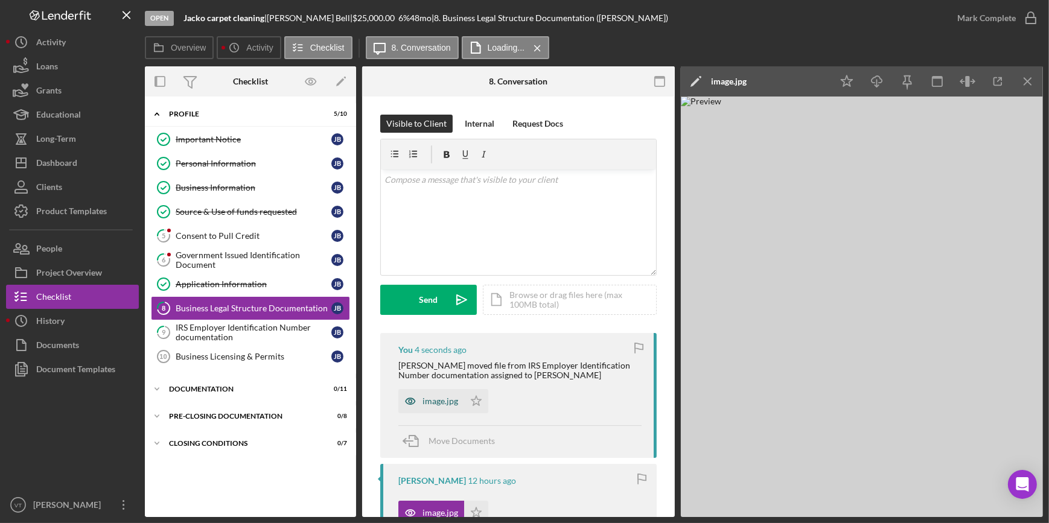
click at [453, 400] on div "image.jpg" at bounding box center [441, 402] width 36 height 10
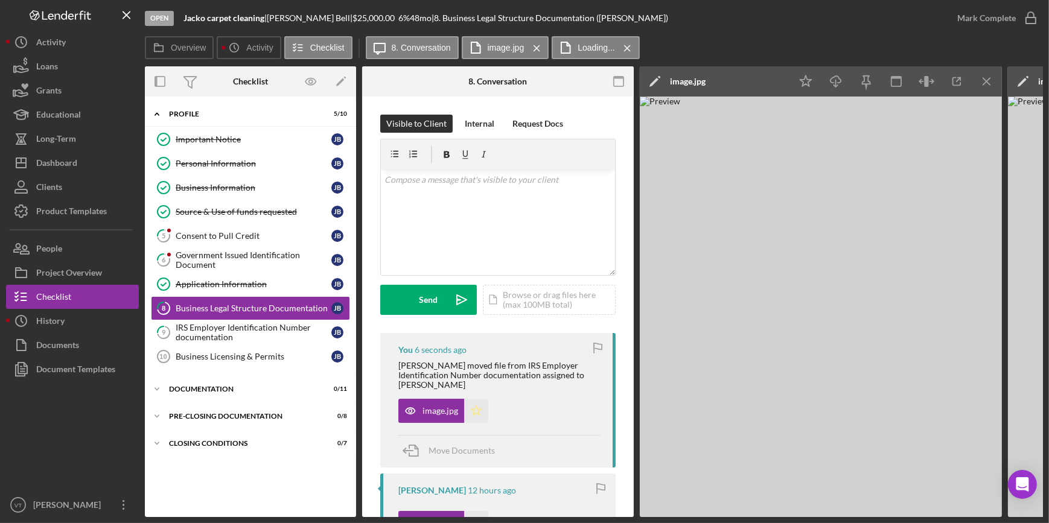
click at [471, 406] on polygon "button" at bounding box center [476, 411] width 10 height 10
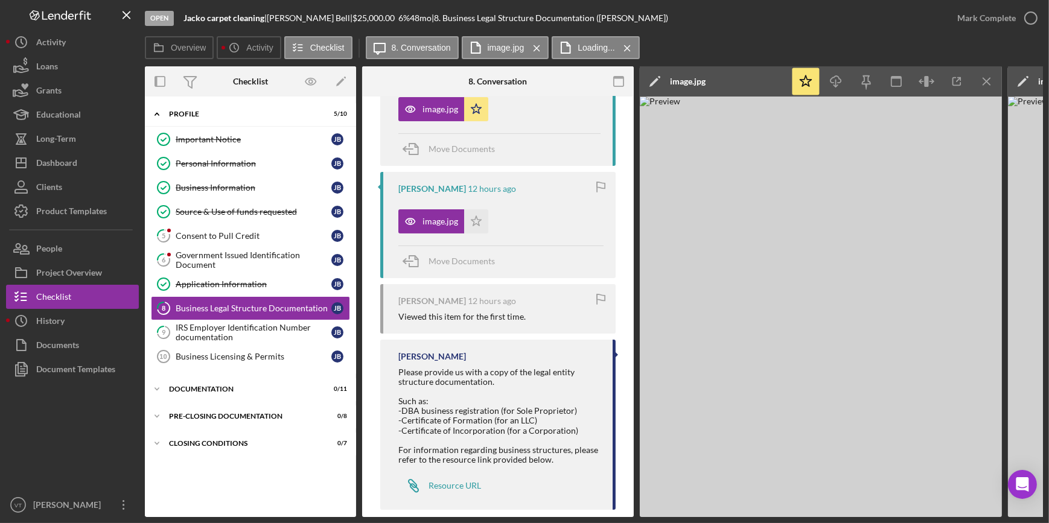
scroll to position [312, 0]
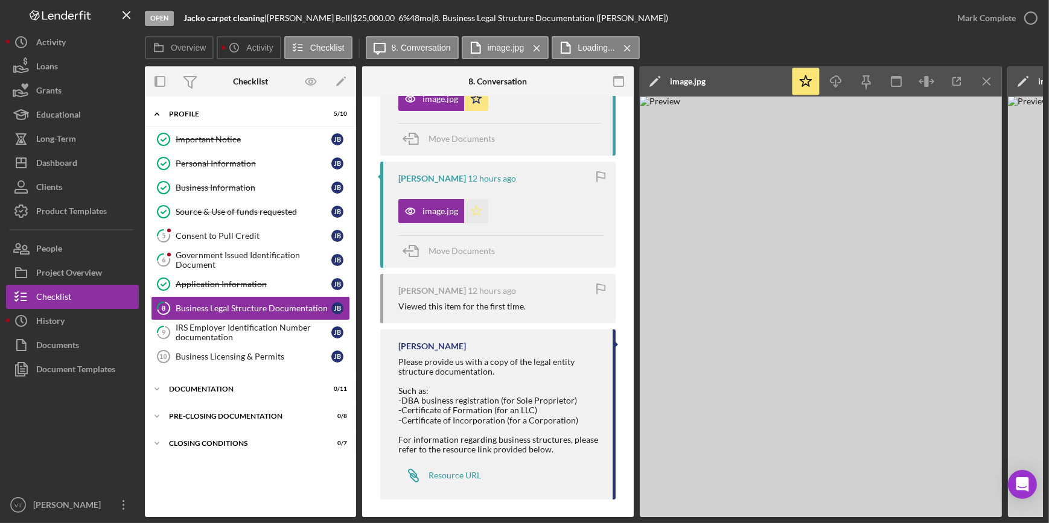
click at [474, 205] on icon "Icon/Star" at bounding box center [476, 211] width 24 height 24
click at [1000, 17] on div "Mark Complete" at bounding box center [986, 18] width 59 height 24
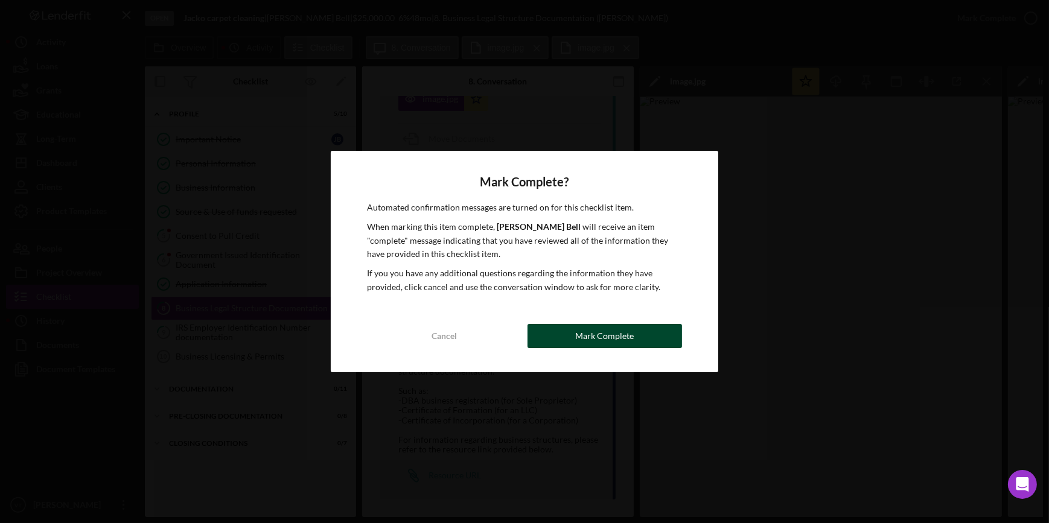
click at [608, 337] on div "Mark Complete" at bounding box center [604, 336] width 59 height 24
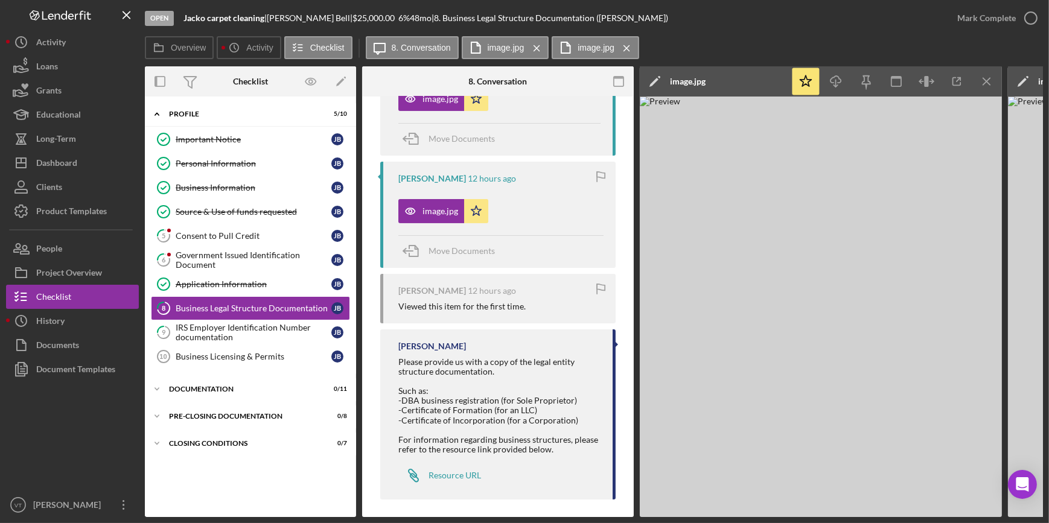
scroll to position [534, 0]
click at [162, 388] on icon "Icon/Expander" at bounding box center [157, 389] width 24 height 24
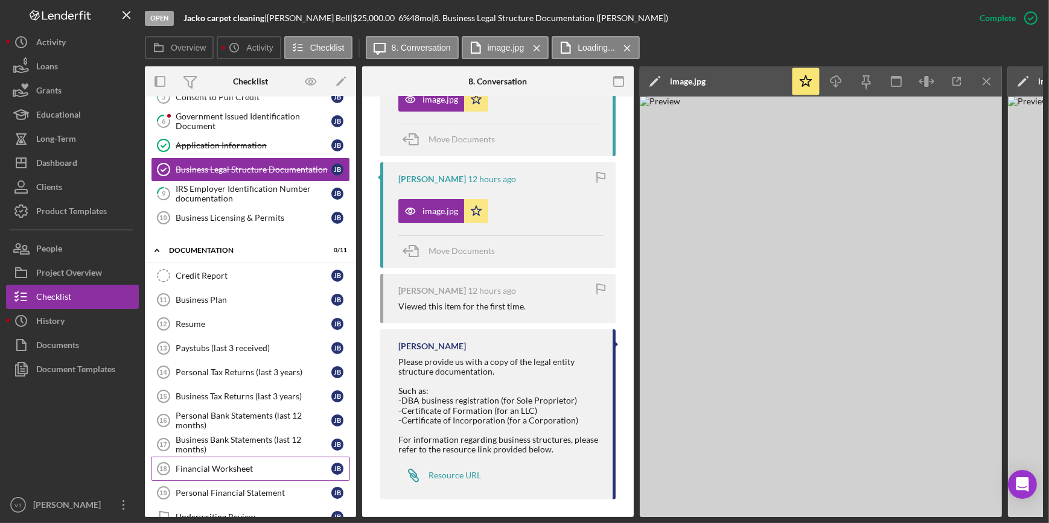
scroll to position [0, 0]
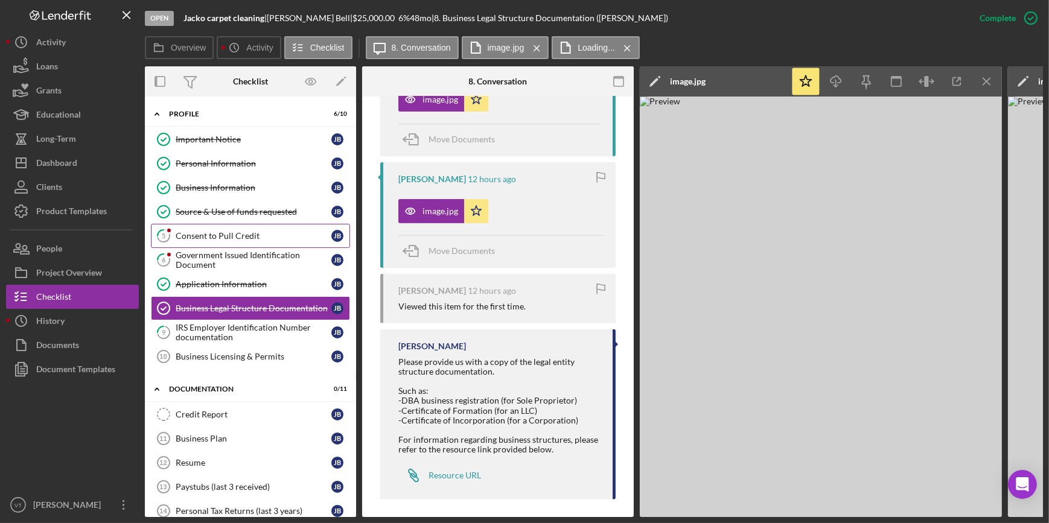
click at [199, 231] on div "Consent to Pull Credit" at bounding box center [254, 236] width 156 height 10
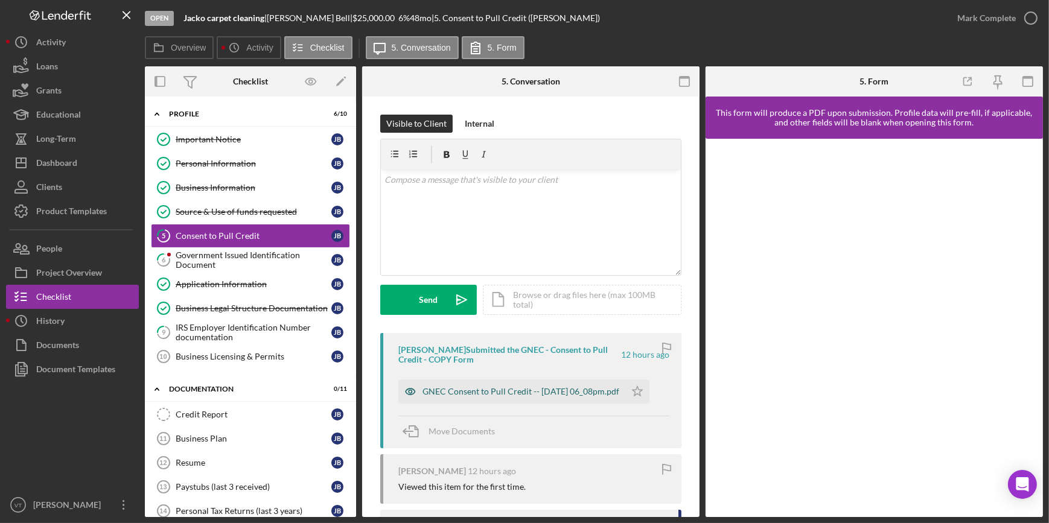
click at [485, 387] on div "GNEC Consent to Pull Credit -- [DATE] 06_08pm.pdf" at bounding box center [521, 392] width 197 height 10
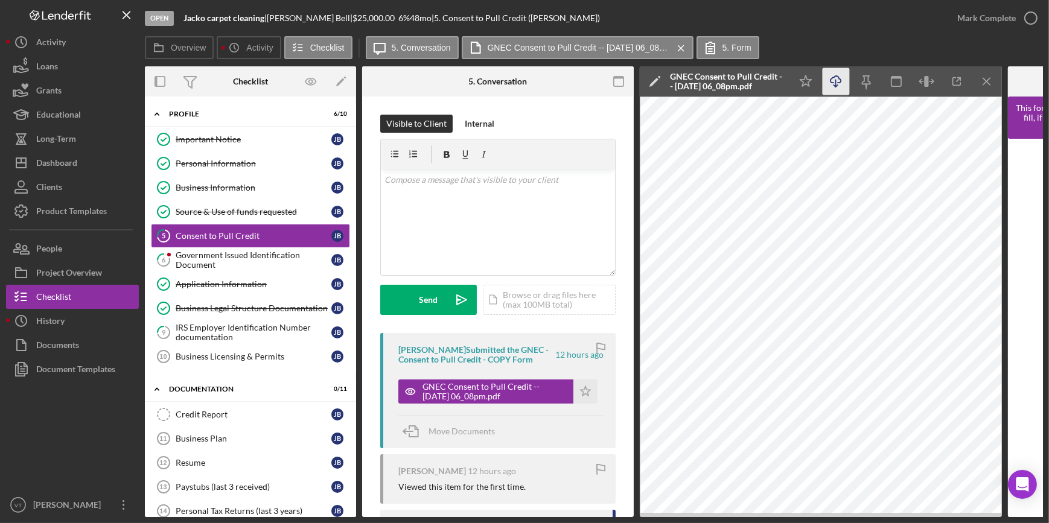
click at [832, 80] on icon "Icon/Download" at bounding box center [836, 81] width 27 height 27
click at [990, 19] on div "Mark Complete" at bounding box center [986, 18] width 59 height 24
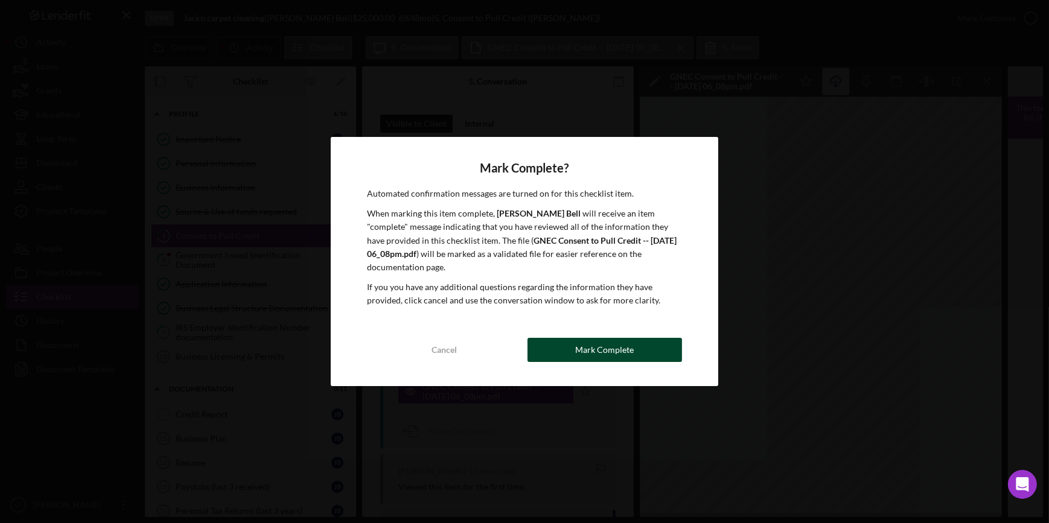
click at [622, 338] on div "Mark Complete" at bounding box center [604, 350] width 59 height 24
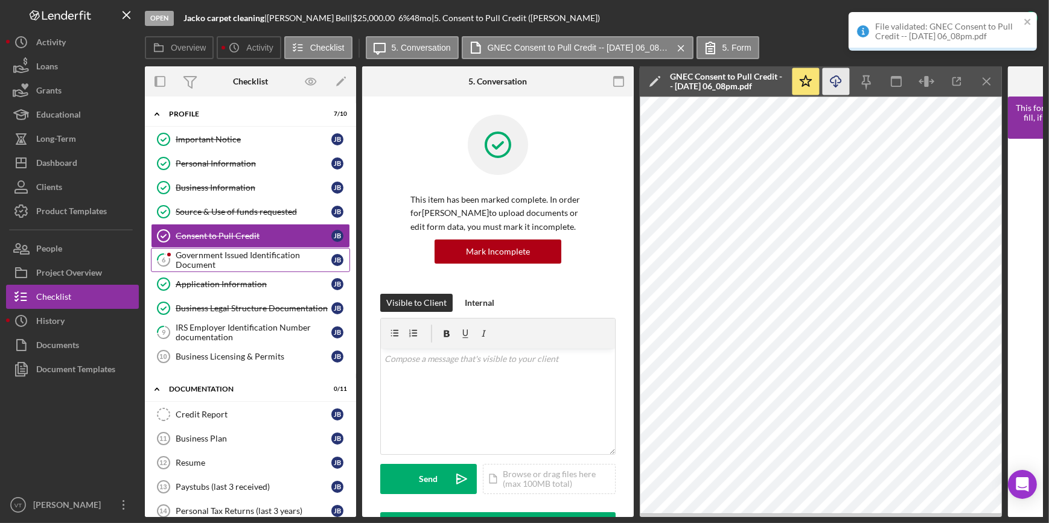
click at [209, 258] on div "Government Issued Identification Document" at bounding box center [254, 260] width 156 height 19
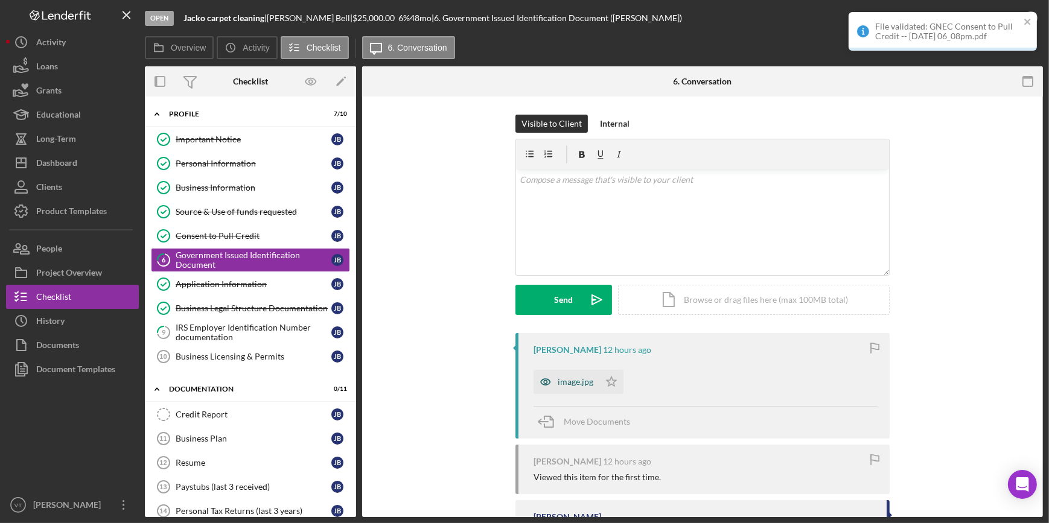
click at [563, 386] on div "image.jpg" at bounding box center [576, 382] width 36 height 10
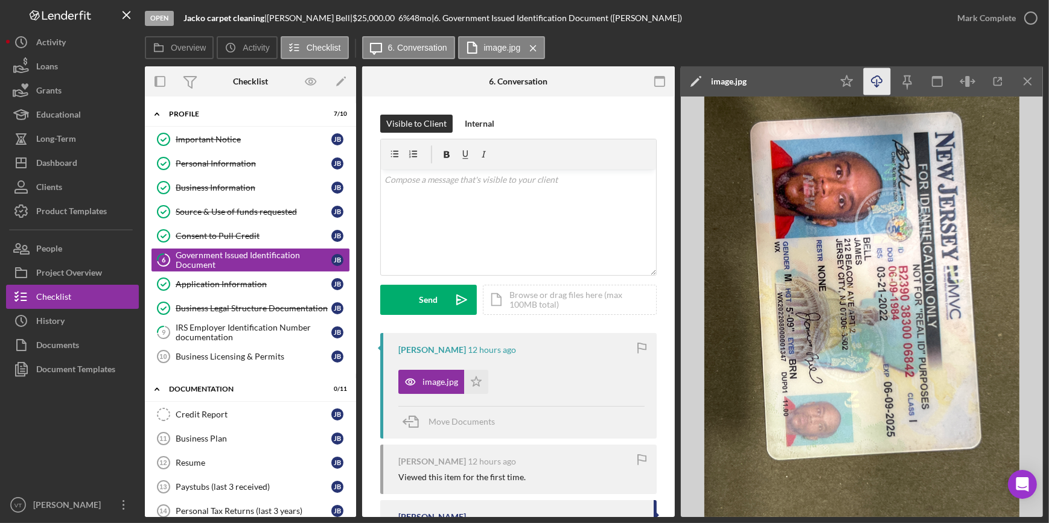
click at [869, 74] on icon "Icon/Download" at bounding box center [877, 81] width 27 height 27
click at [704, 15] on div "Open Jacko carpet cleaning | [PERSON_NAME] | $25,000.00 6 % 48 mo | 6. Governme…" at bounding box center [545, 18] width 800 height 36
click at [1004, 13] on div "Mark Complete" at bounding box center [986, 18] width 59 height 24
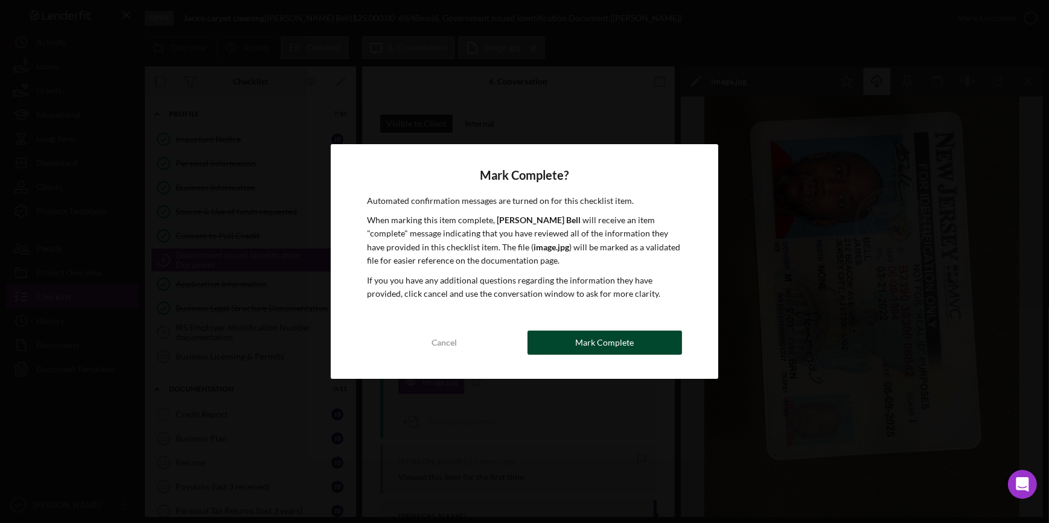
click at [564, 345] on button "Mark Complete" at bounding box center [605, 343] width 155 height 24
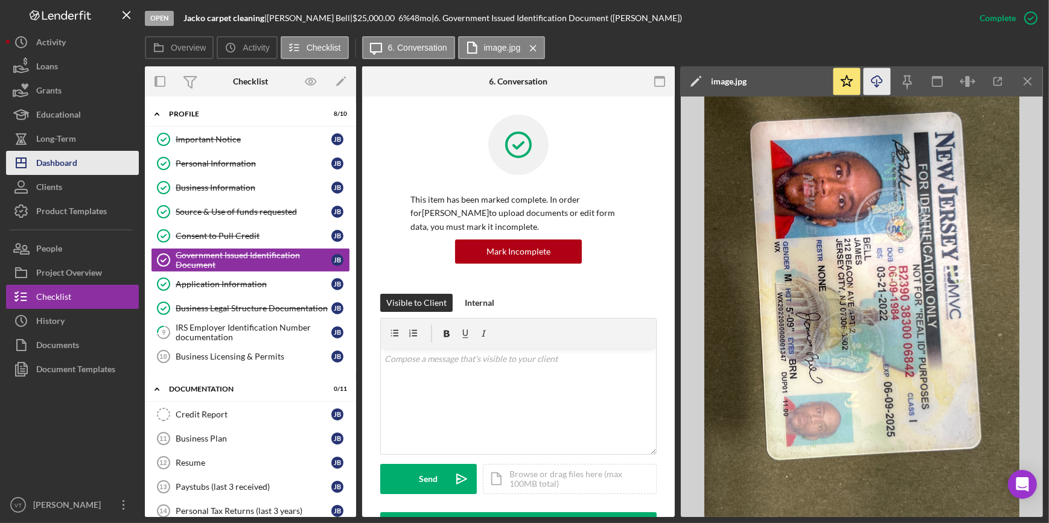
click at [100, 163] on button "Icon/Dashboard Dashboard" at bounding box center [72, 163] width 133 height 24
